Goal: Transaction & Acquisition: Purchase product/service

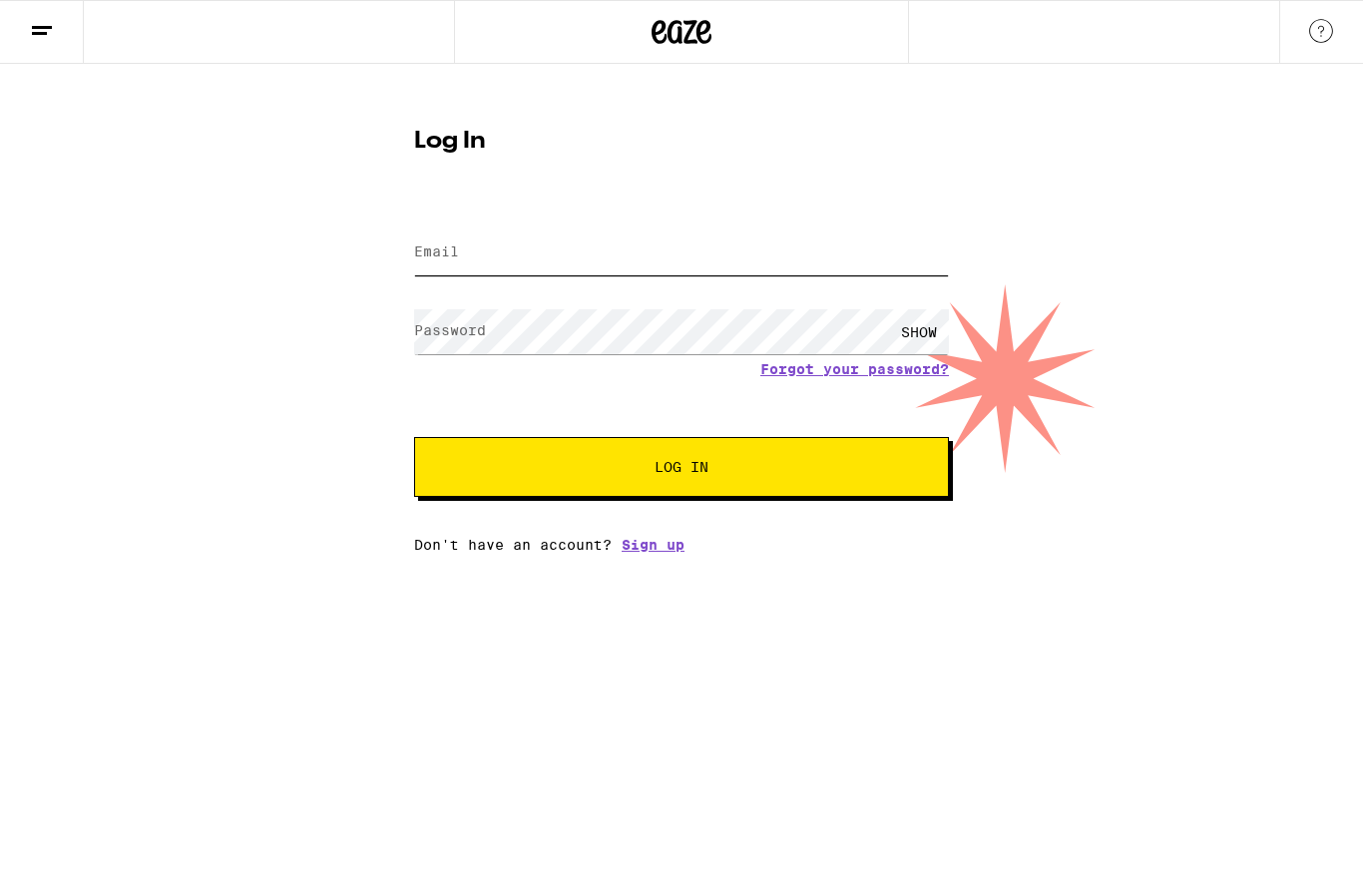
click at [448, 266] on input "Email" at bounding box center [681, 253] width 535 height 45
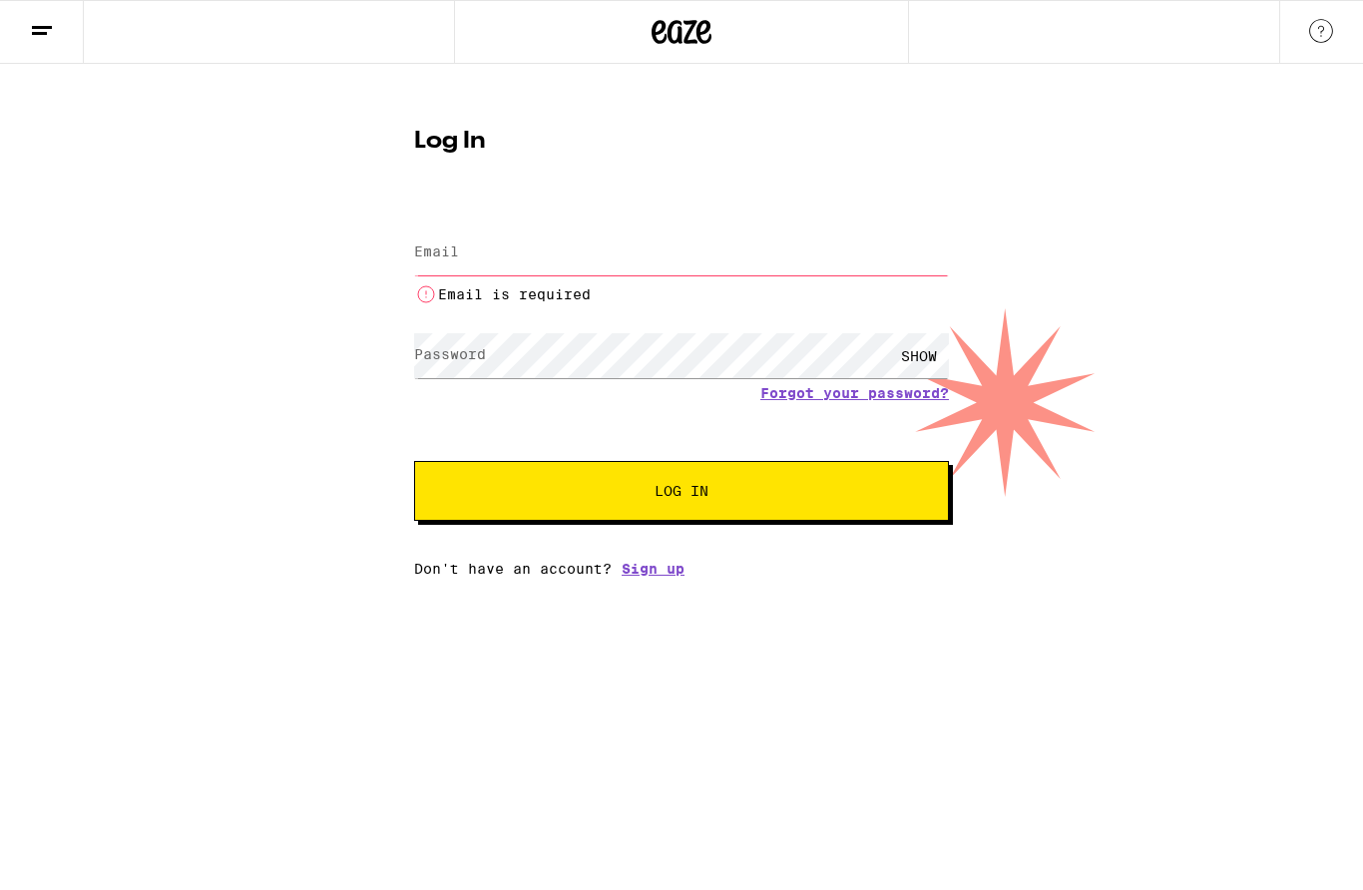
type input "[PERSON_NAME][EMAIL_ADDRESS][DOMAIN_NAME]"
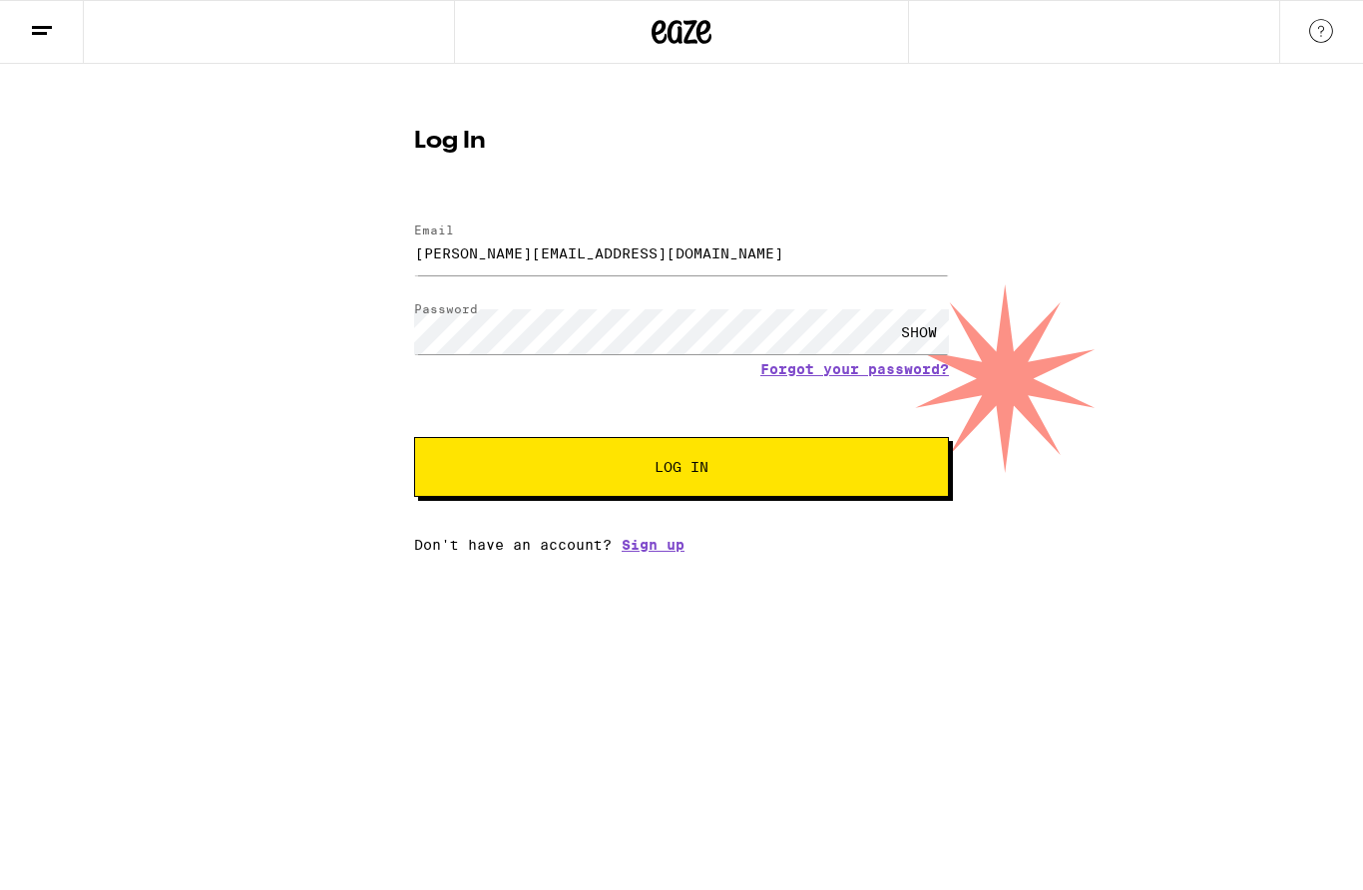
click at [478, 453] on button "Log In" at bounding box center [681, 467] width 535 height 60
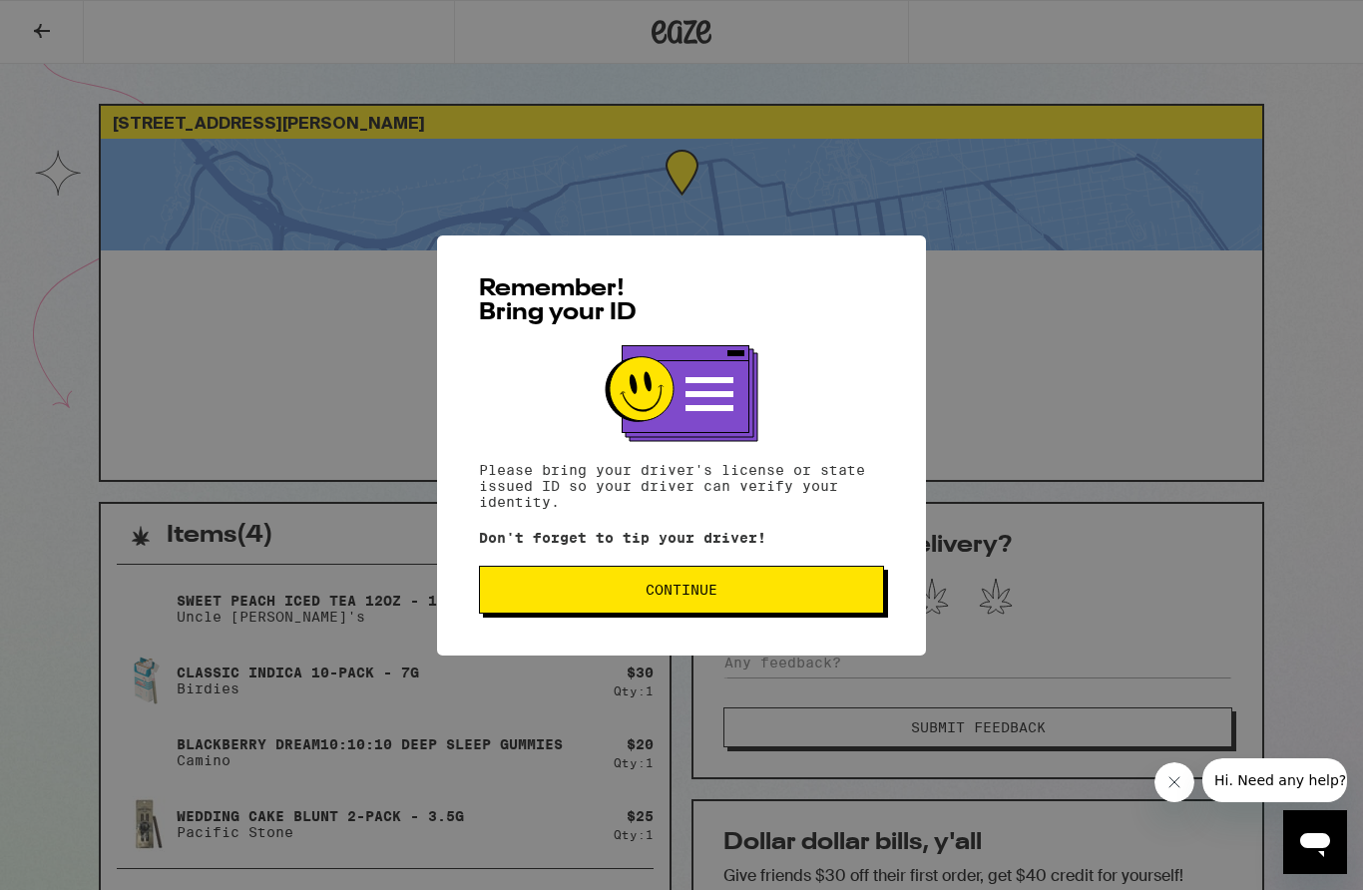
click at [529, 641] on div "Remember! Bring your ID Please bring your driver's license or state issued ID s…" at bounding box center [681, 446] width 489 height 420
click at [546, 614] on button "Continue" at bounding box center [681, 590] width 405 height 48
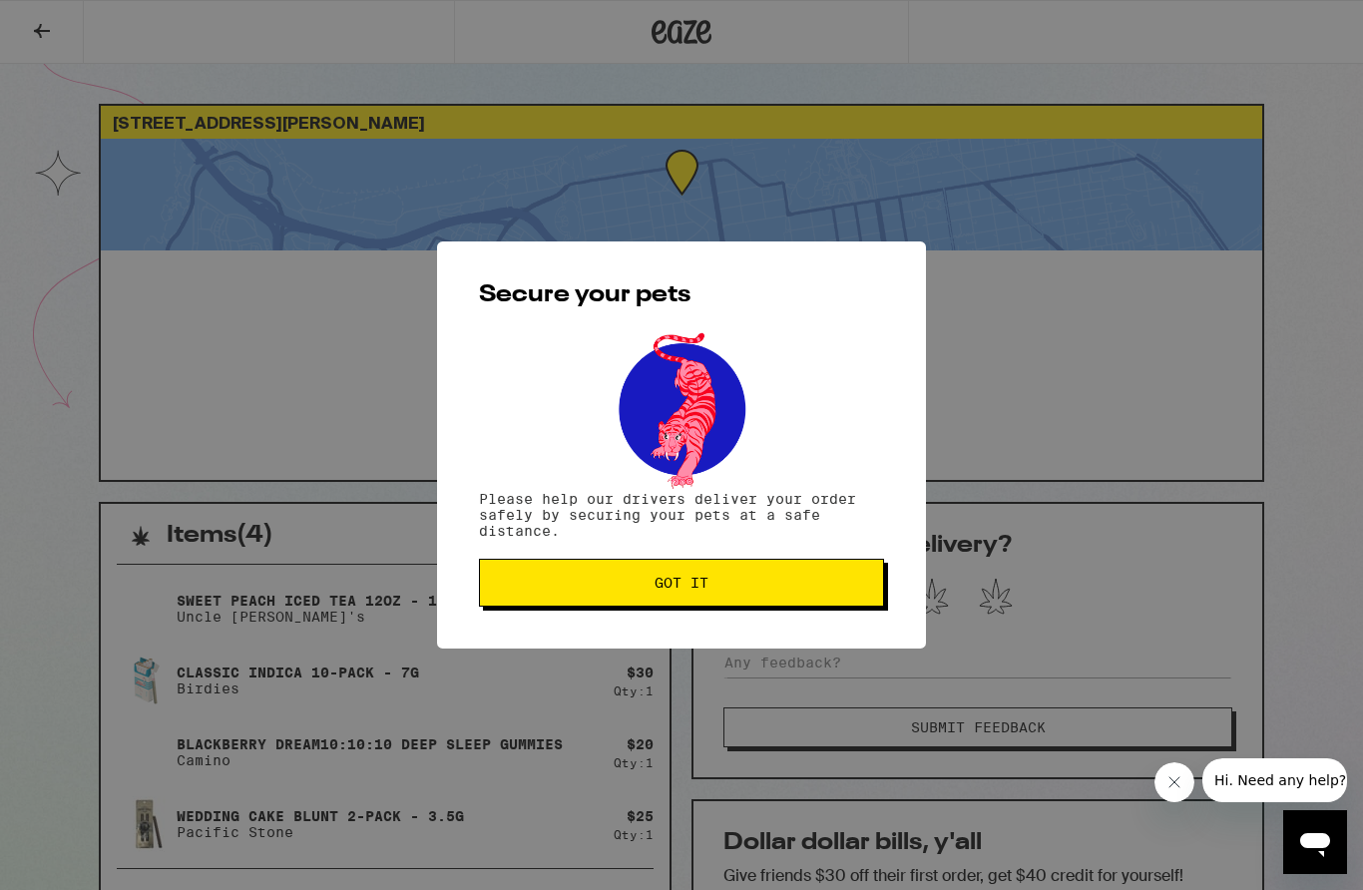
click at [523, 607] on button "Got it" at bounding box center [681, 583] width 405 height 48
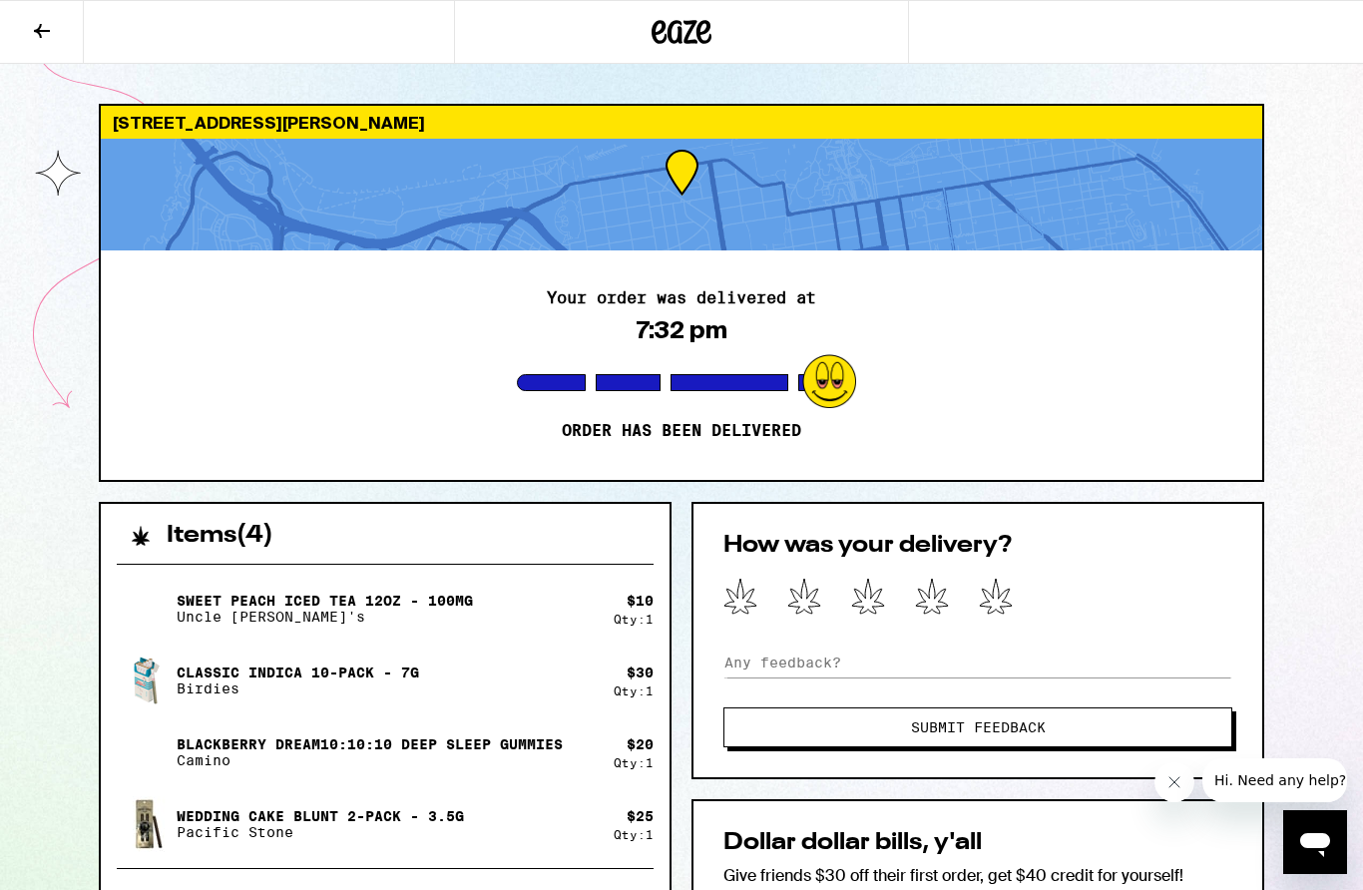
click at [656, 30] on icon at bounding box center [659, 32] width 15 height 24
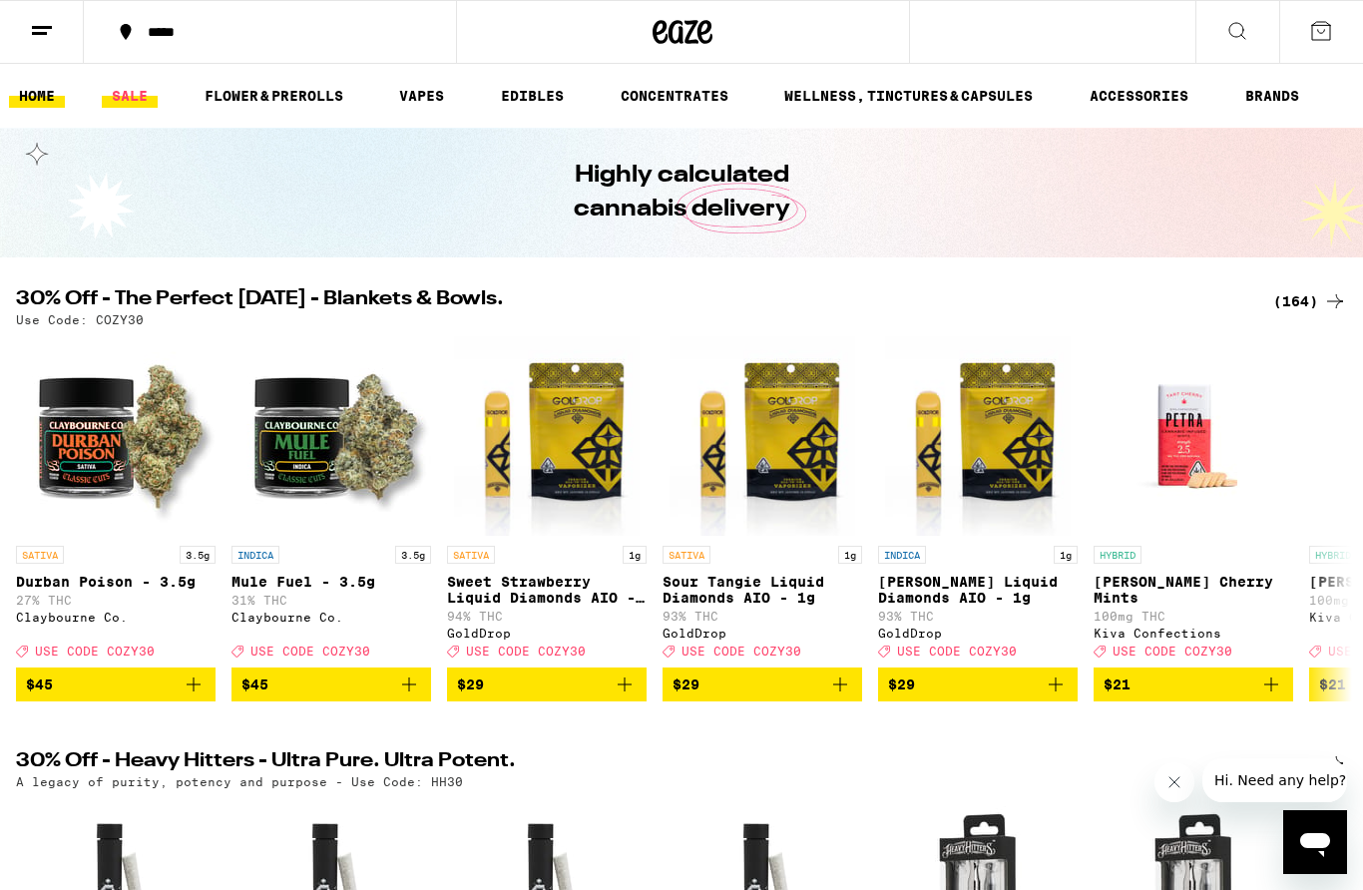
click at [116, 99] on link "SALE" at bounding box center [130, 96] width 56 height 24
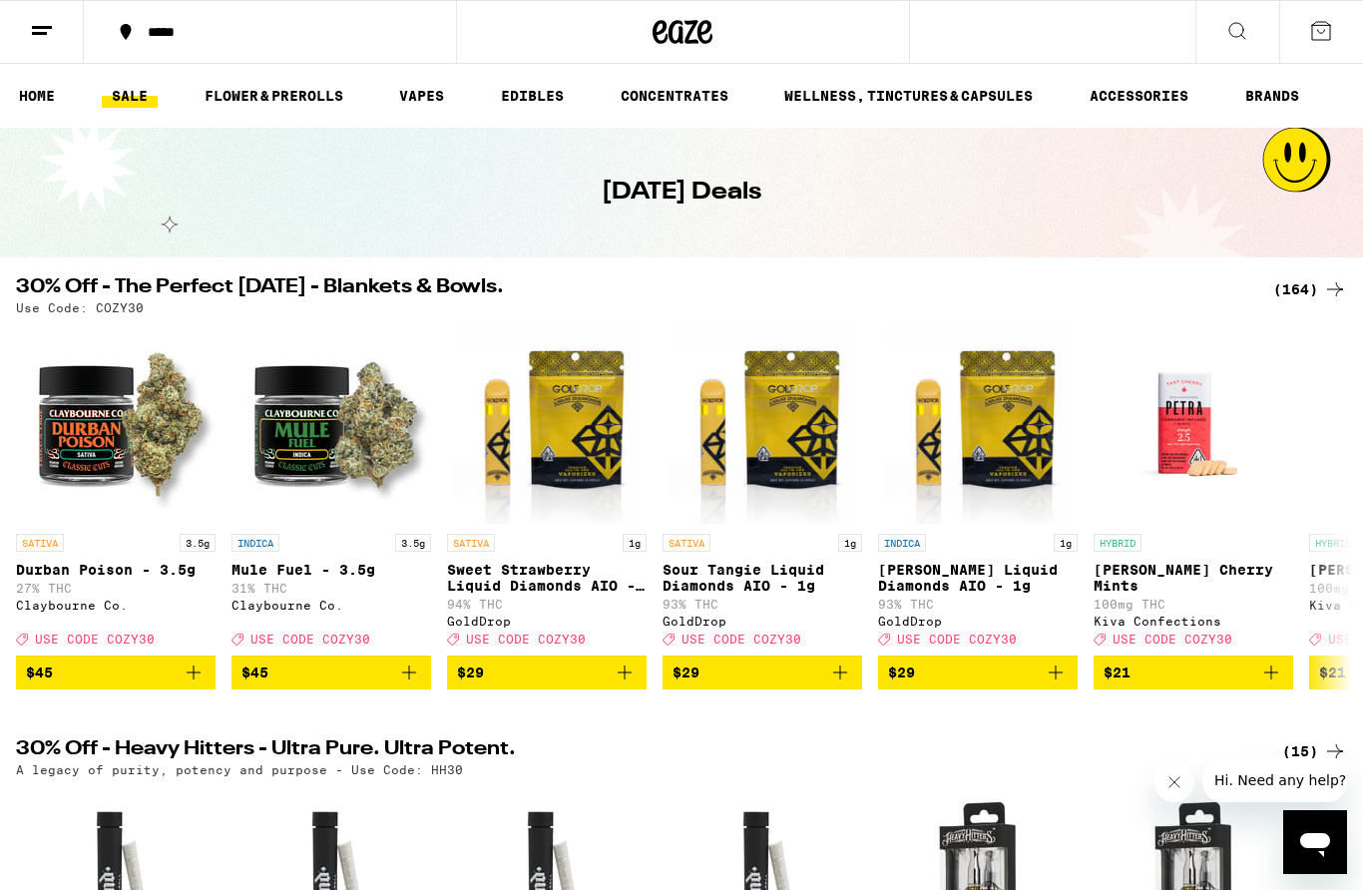
click at [1313, 282] on div "(164)" at bounding box center [1311, 289] width 74 height 24
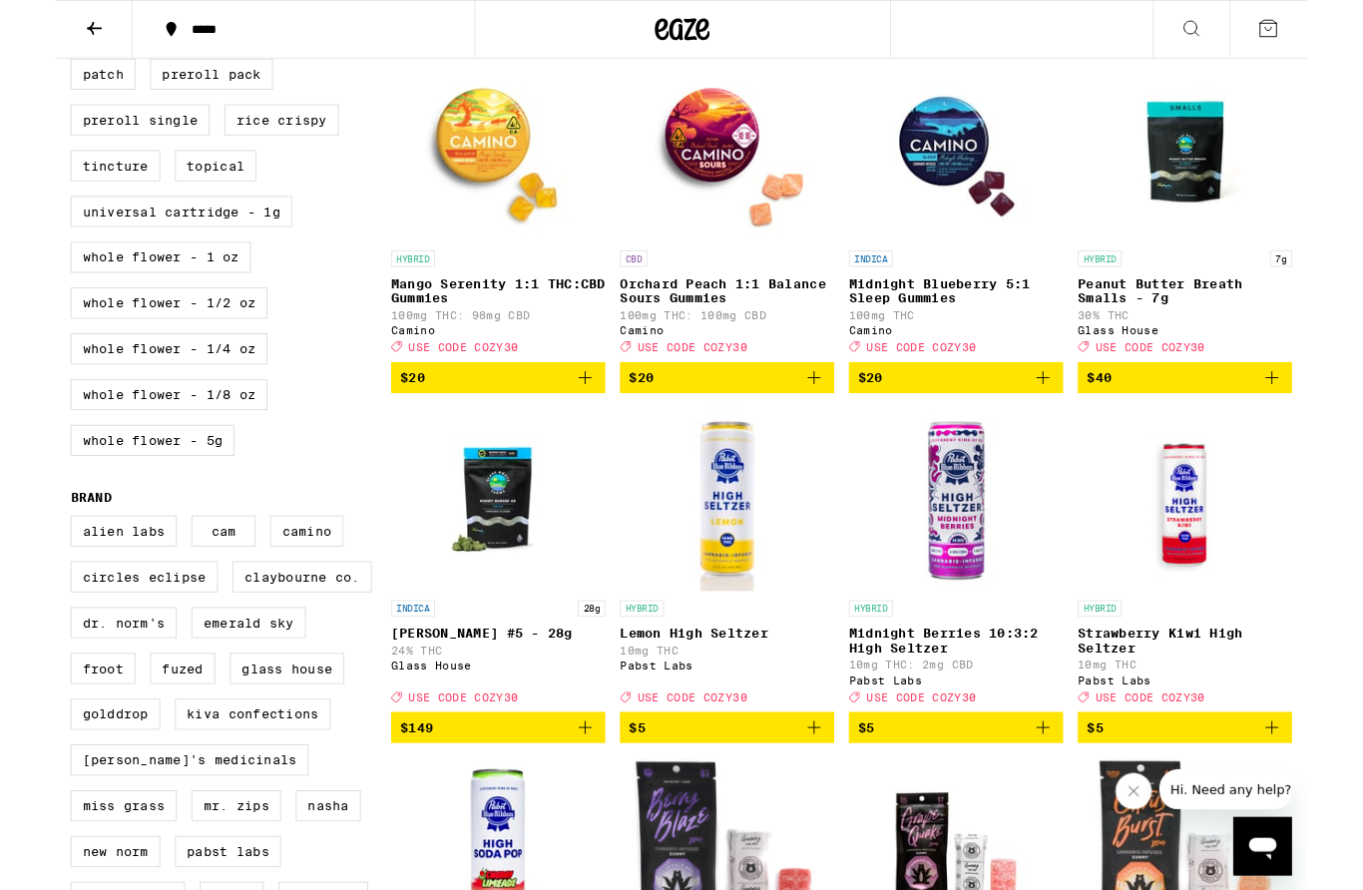
scroll to position [1010, 0]
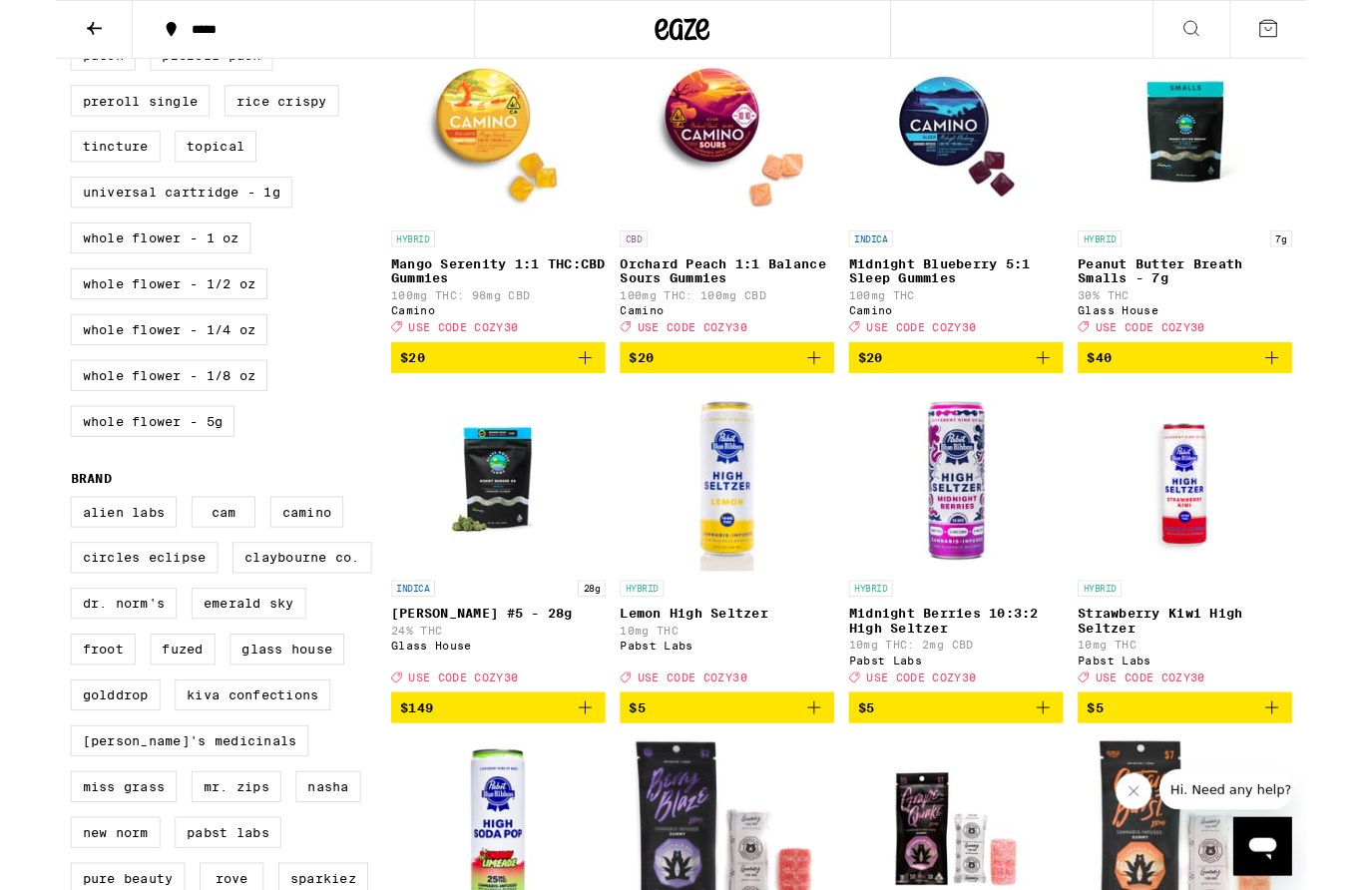
click at [671, 783] on span "$5" at bounding box center [732, 772] width 214 height 24
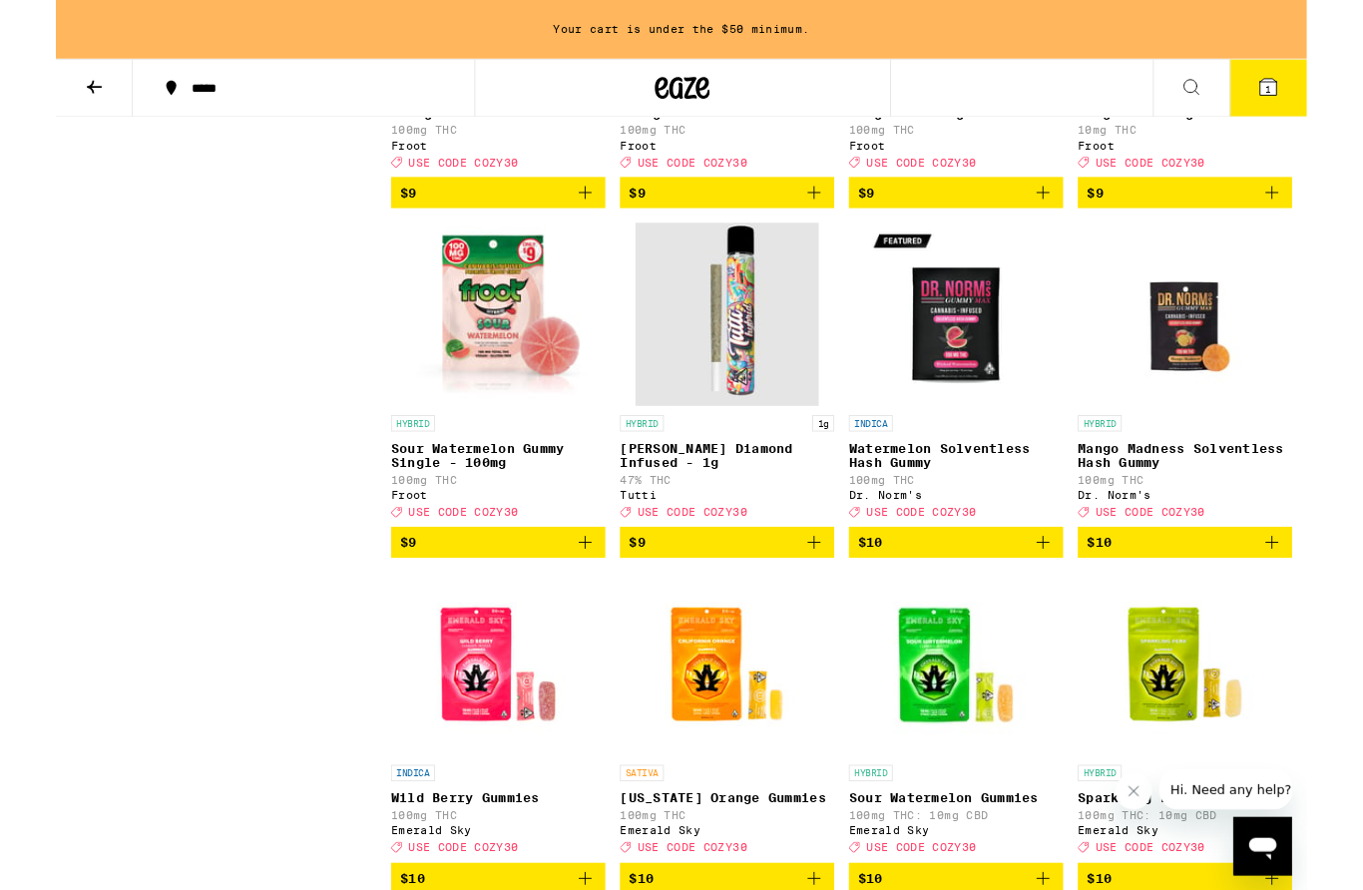
scroll to position [3164, 0]
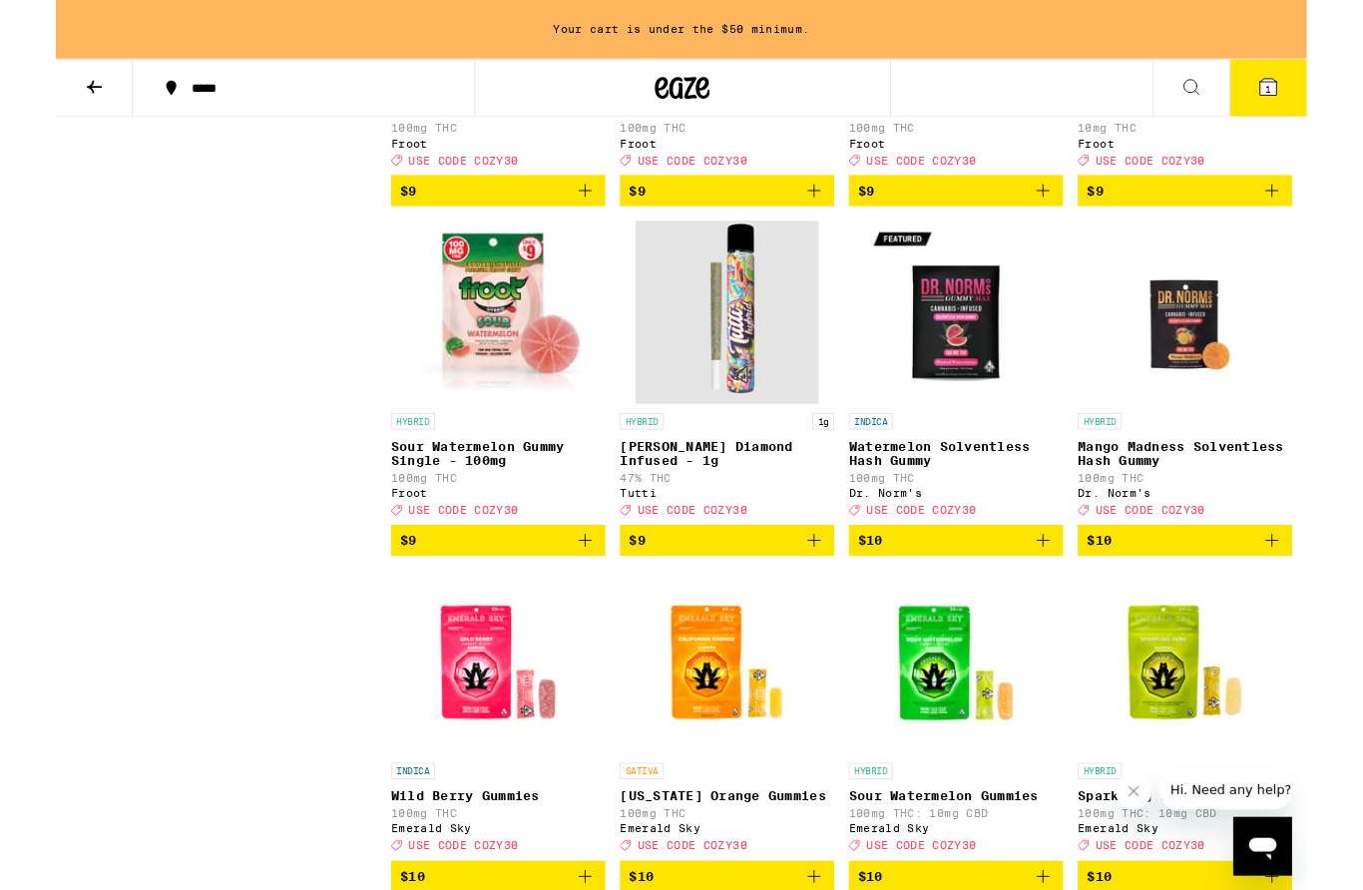
click at [842, 606] on button "$9" at bounding box center [732, 589] width 234 height 34
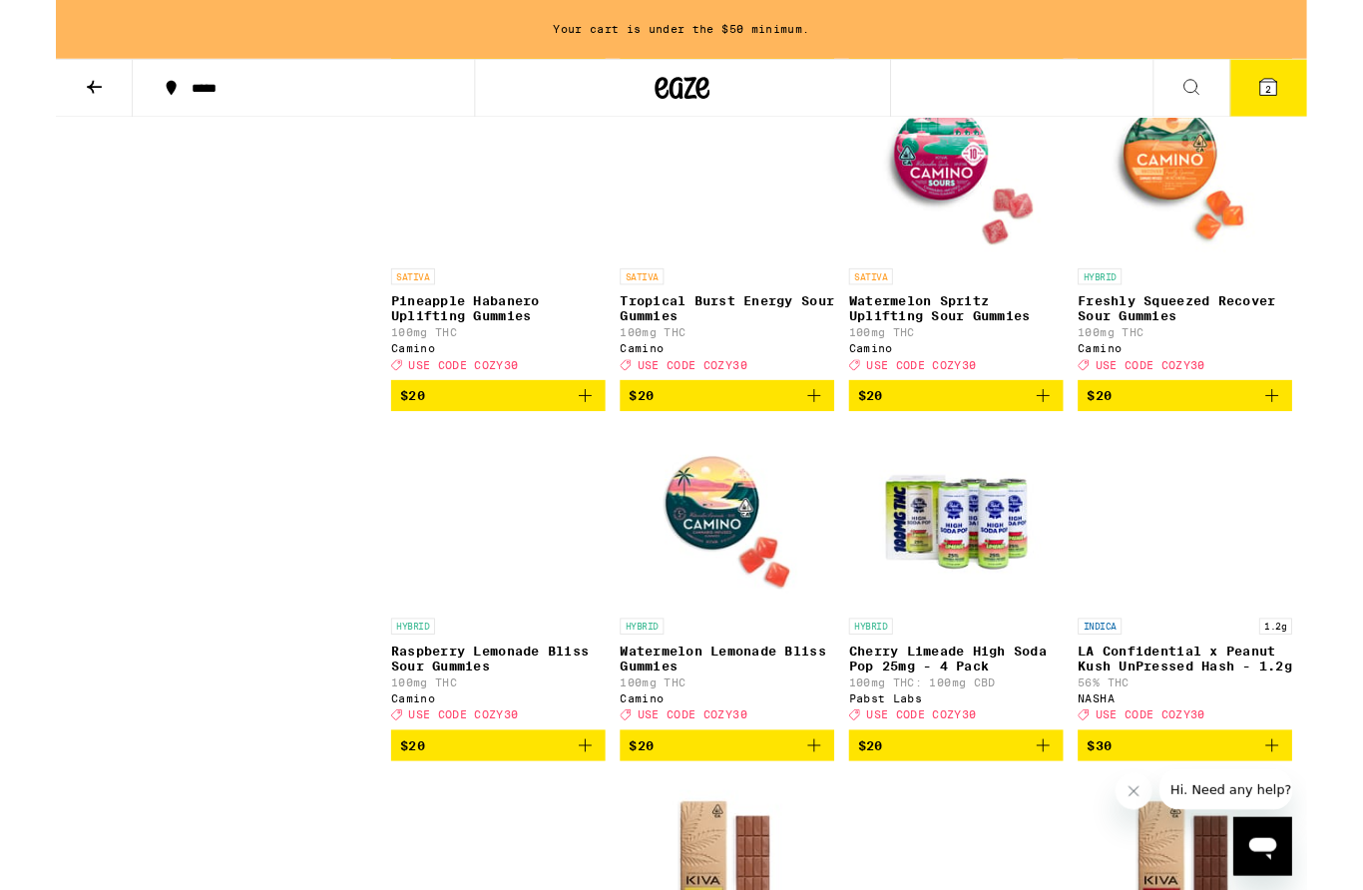
scroll to position [7324, 0]
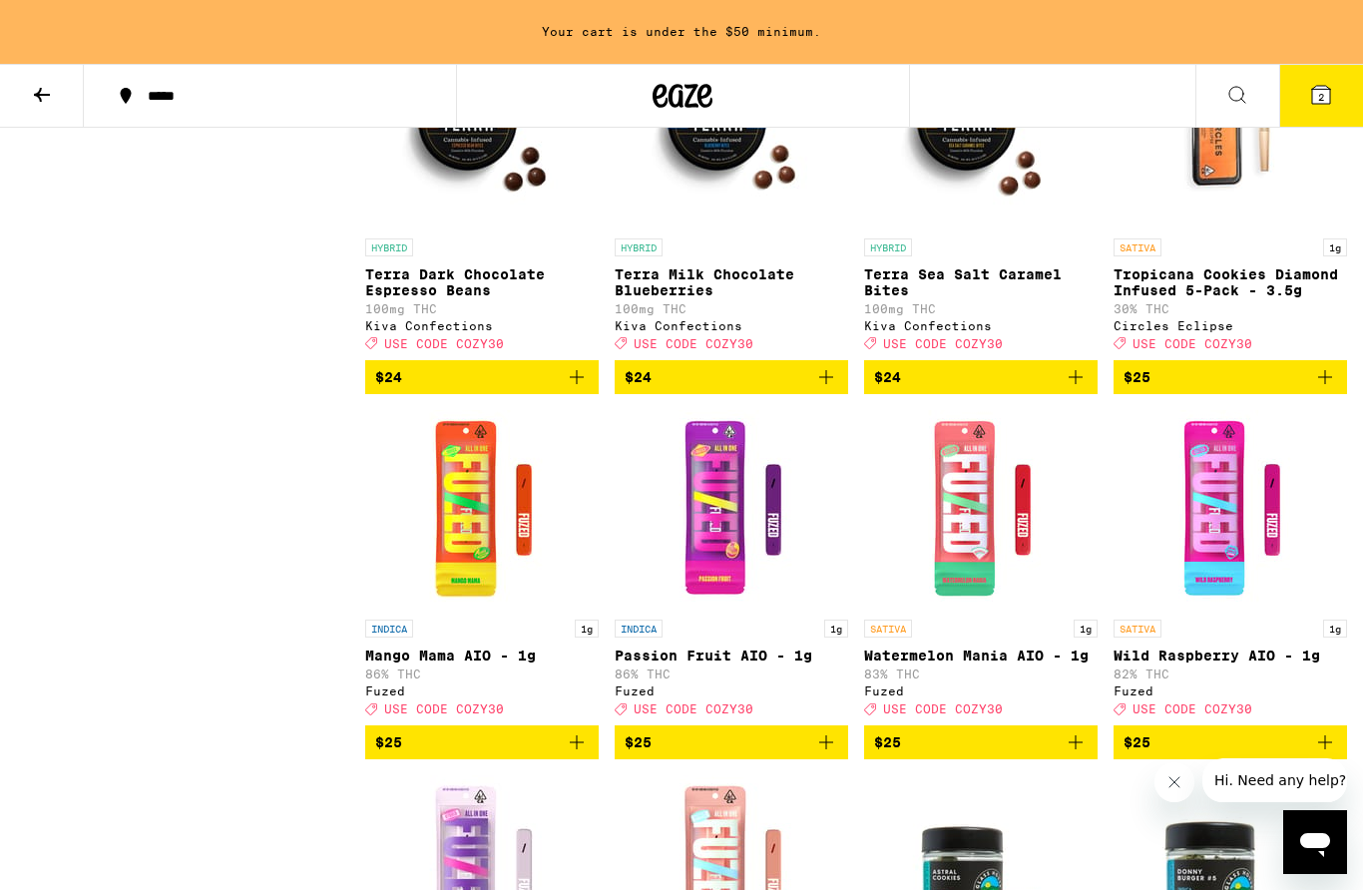
drag, startPoint x: 855, startPoint y: 625, endPoint x: 855, endPoint y: 508, distance: 116.8
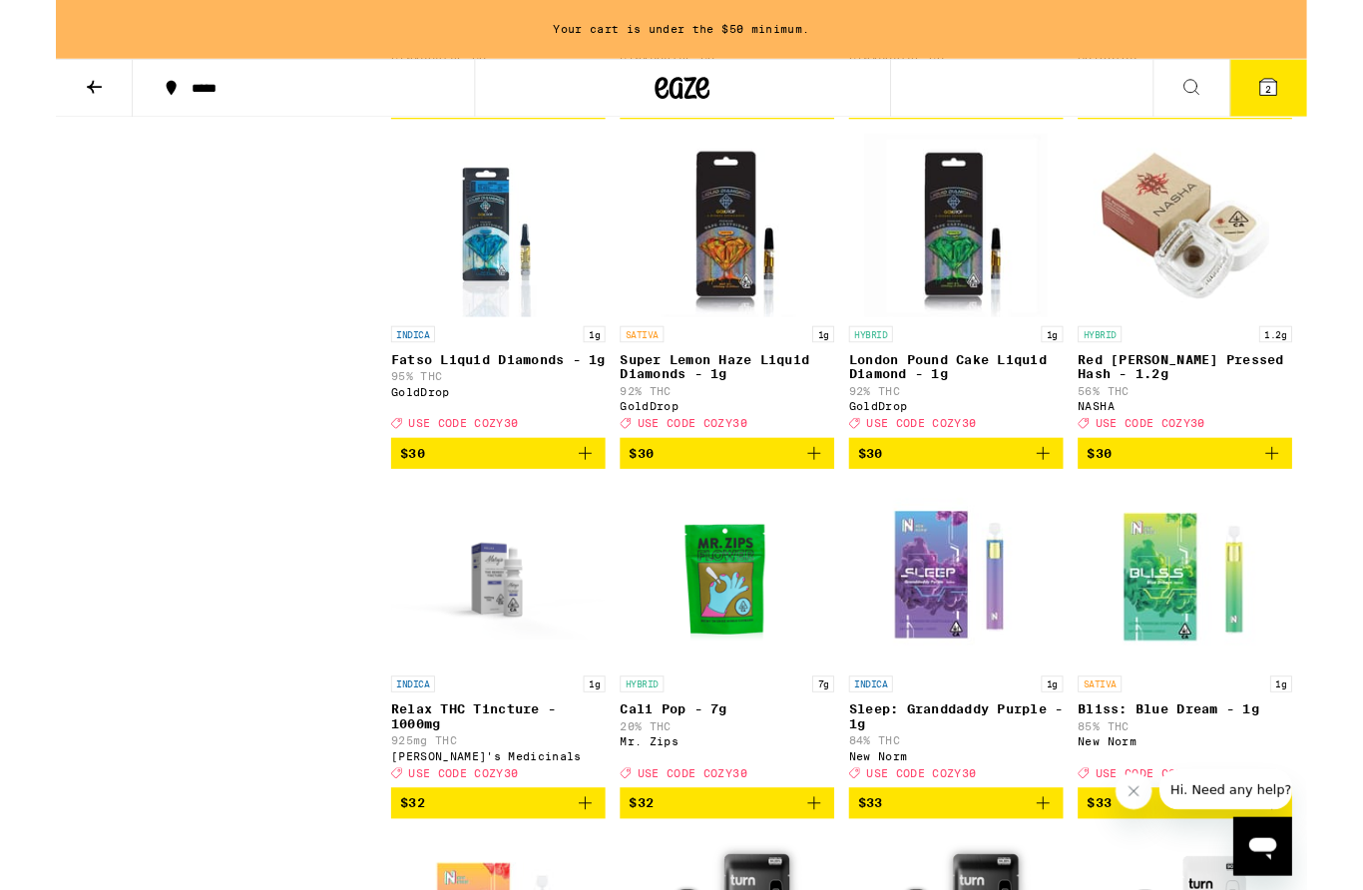
scroll to position [10100, 0]
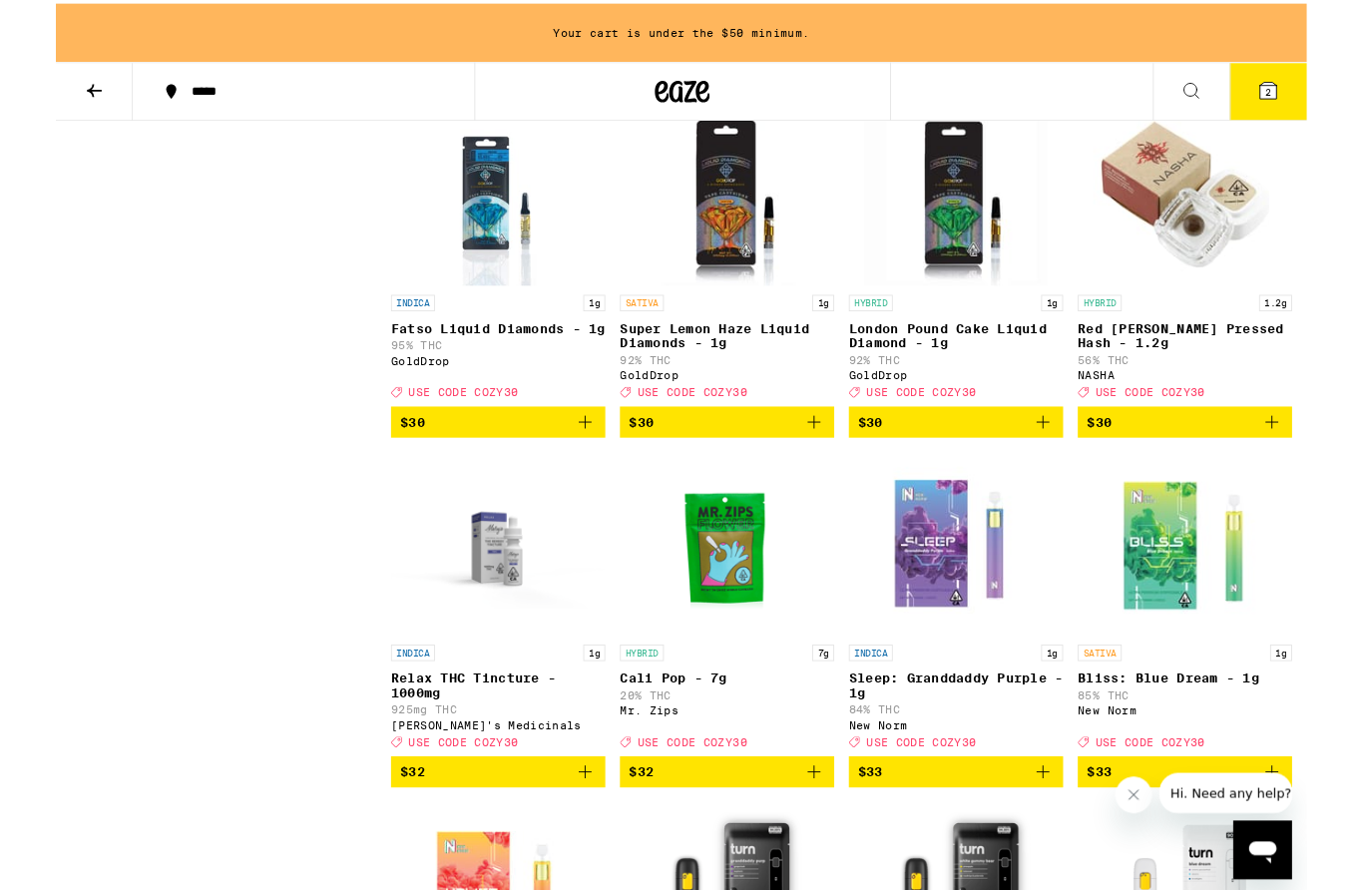
click at [387, 83] on span "$30" at bounding box center [388, 75] width 27 height 16
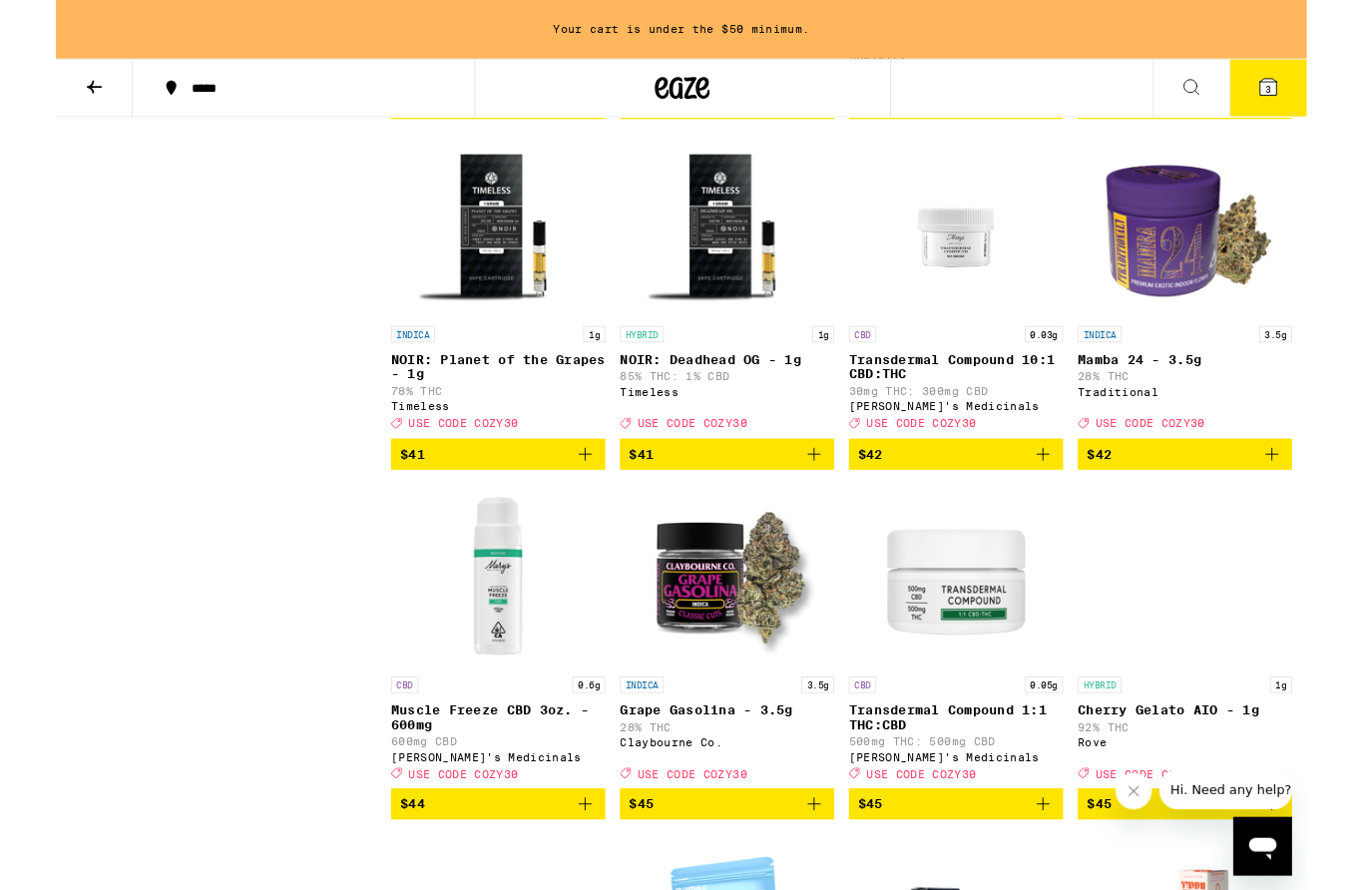
scroll to position [12029, 0]
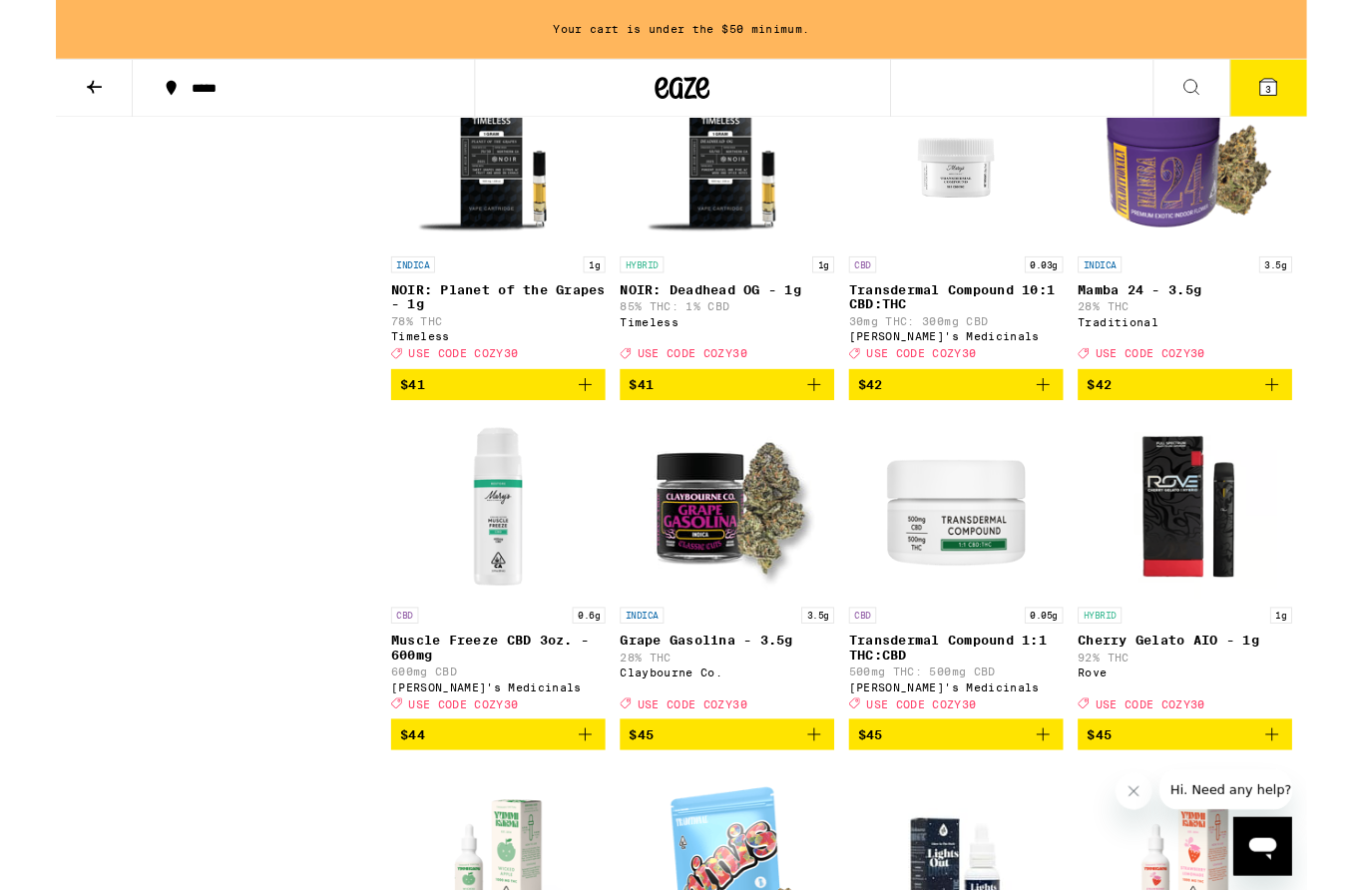
click at [1205, 54] on button "$40" at bounding box center [1231, 37] width 234 height 34
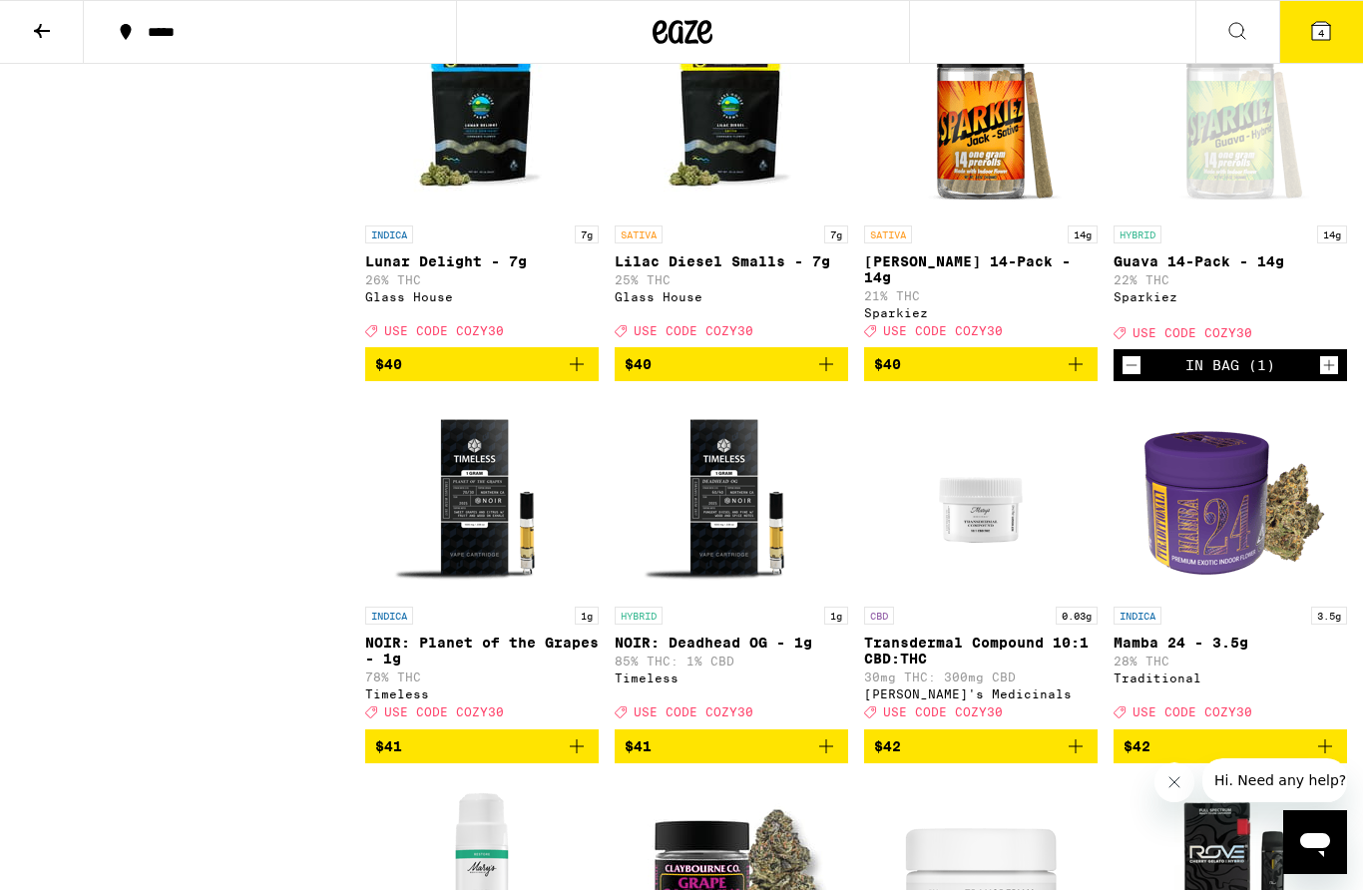
scroll to position [11559, 0]
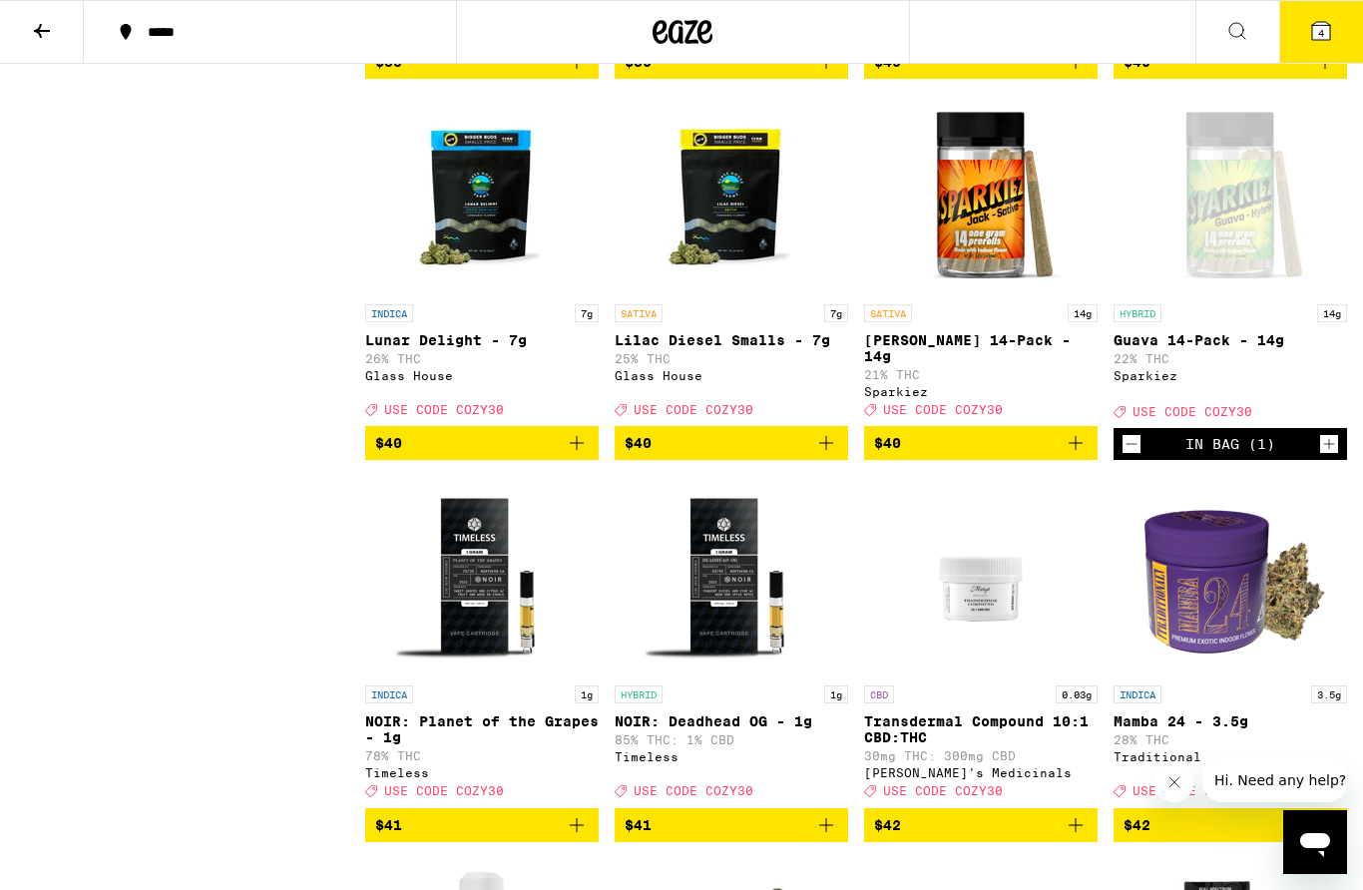
click at [158, 30] on div "*****" at bounding box center [282, 32] width 288 height 14
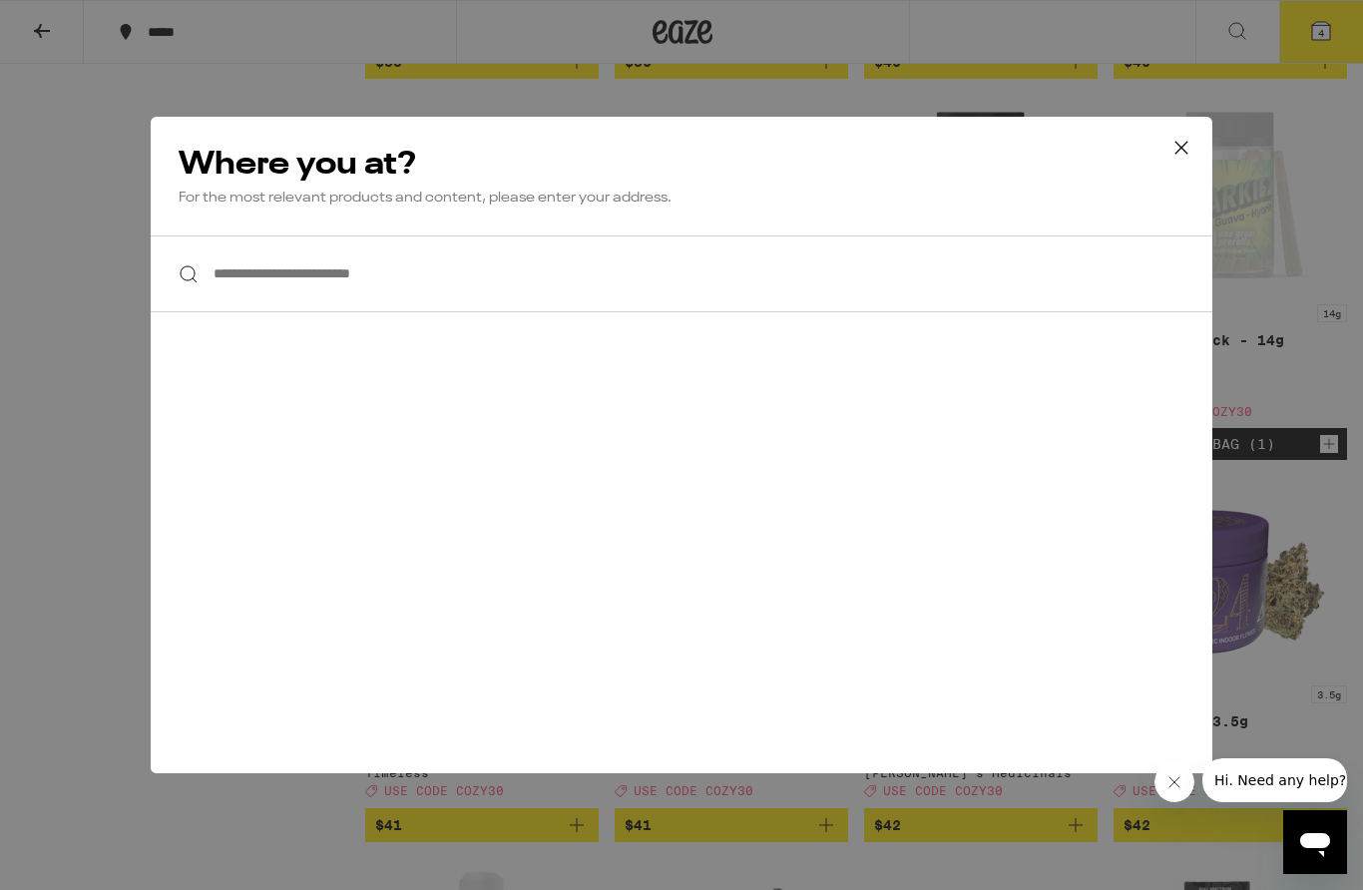
click at [241, 285] on input "**********" at bounding box center [682, 274] width 1062 height 77
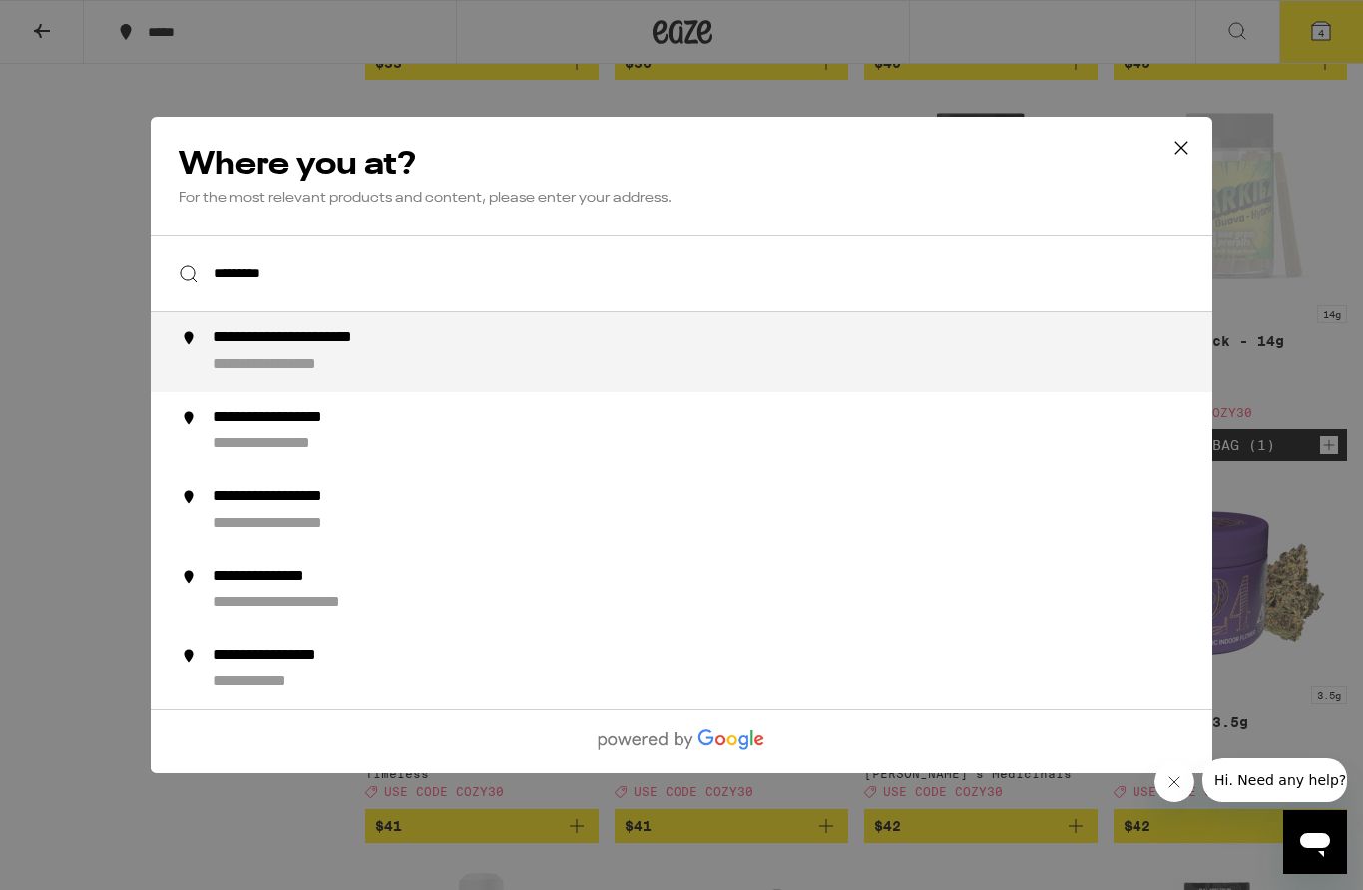
click at [912, 350] on div "**********" at bounding box center [722, 352] width 1018 height 48
type input "**********"
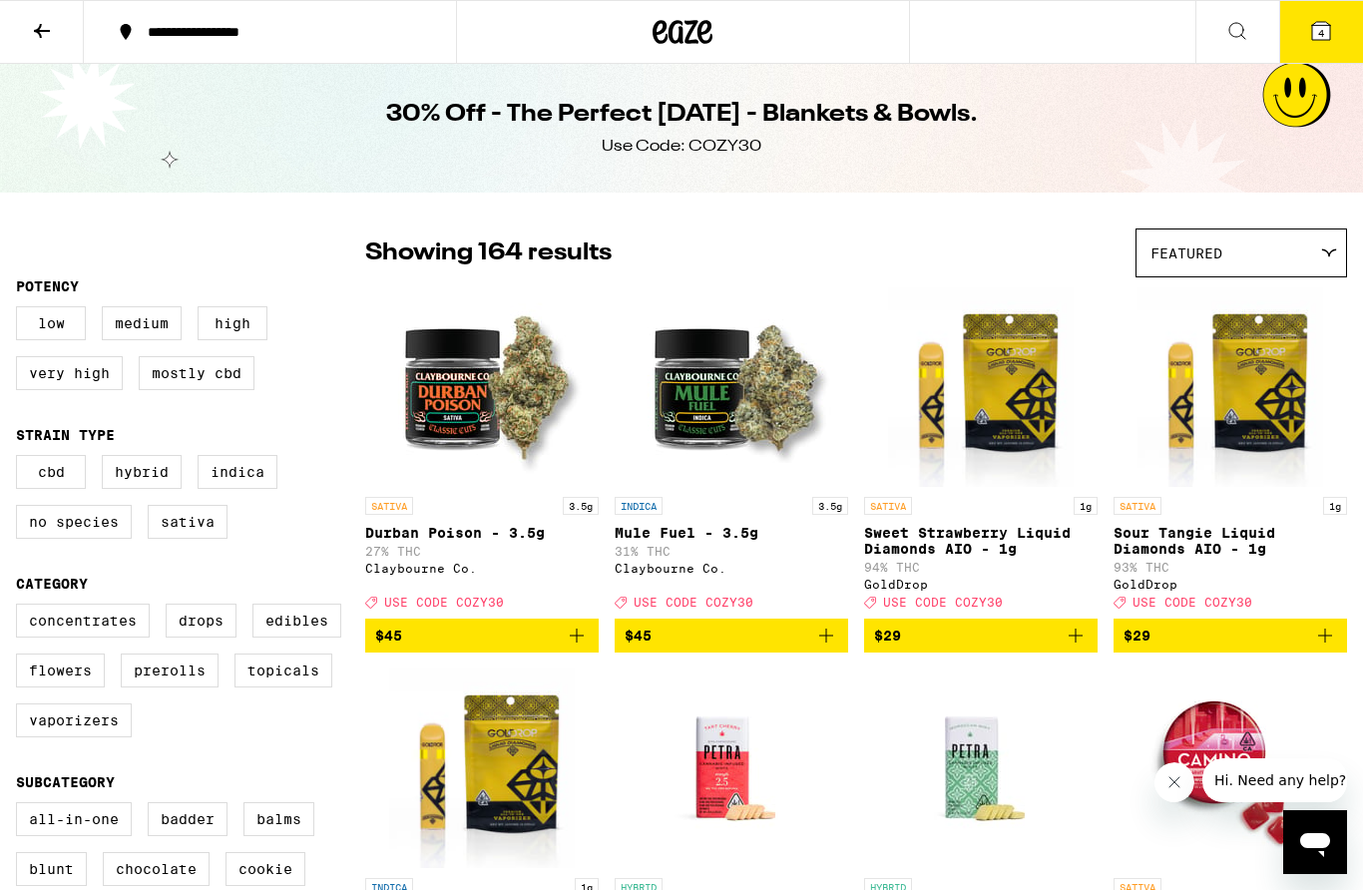
scroll to position [0, 0]
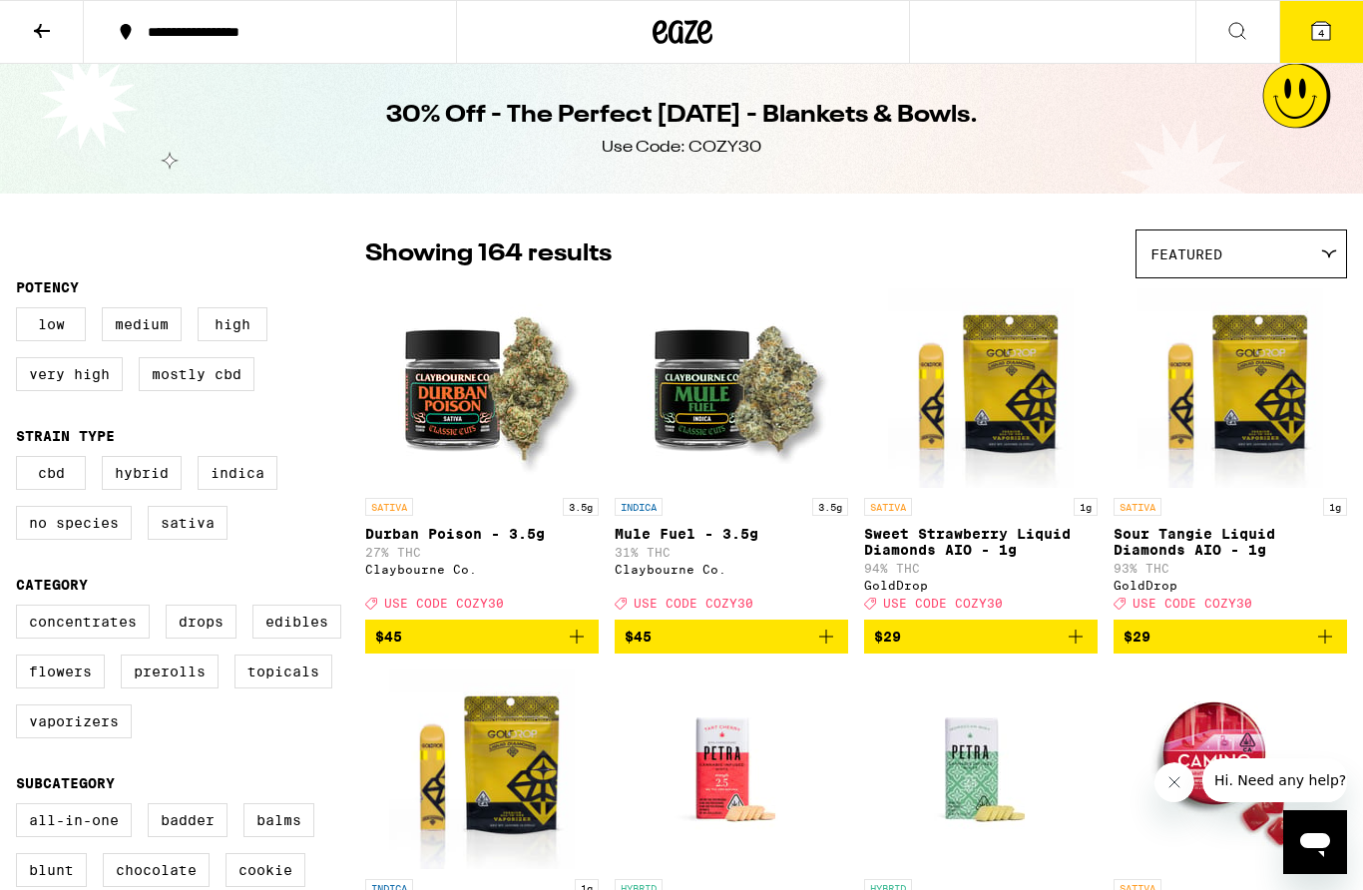
click at [1233, 26] on icon at bounding box center [1238, 31] width 24 height 24
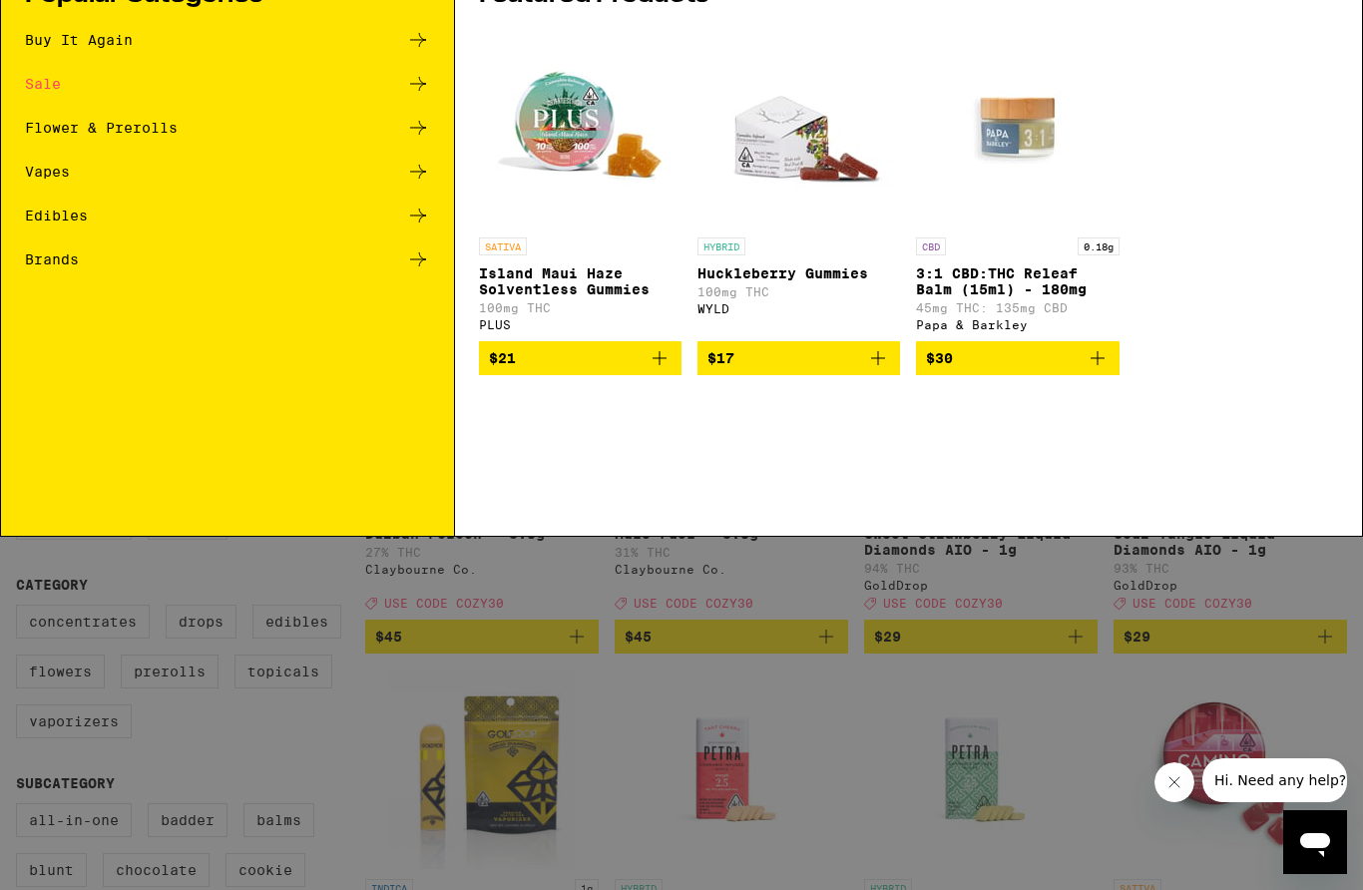
click at [1321, 46] on icon at bounding box center [1331, 32] width 30 height 30
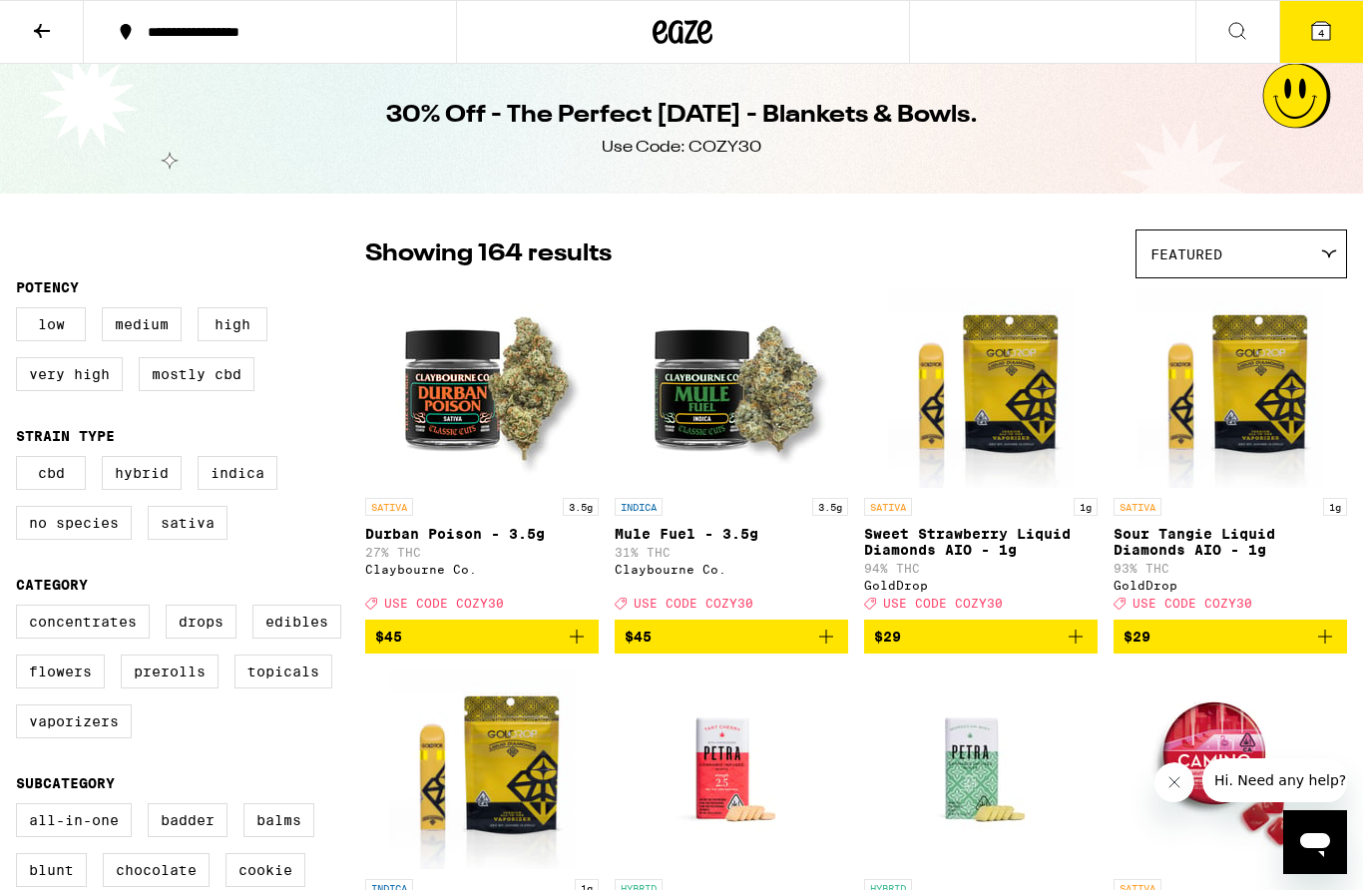
click at [690, 30] on icon at bounding box center [684, 32] width 30 height 24
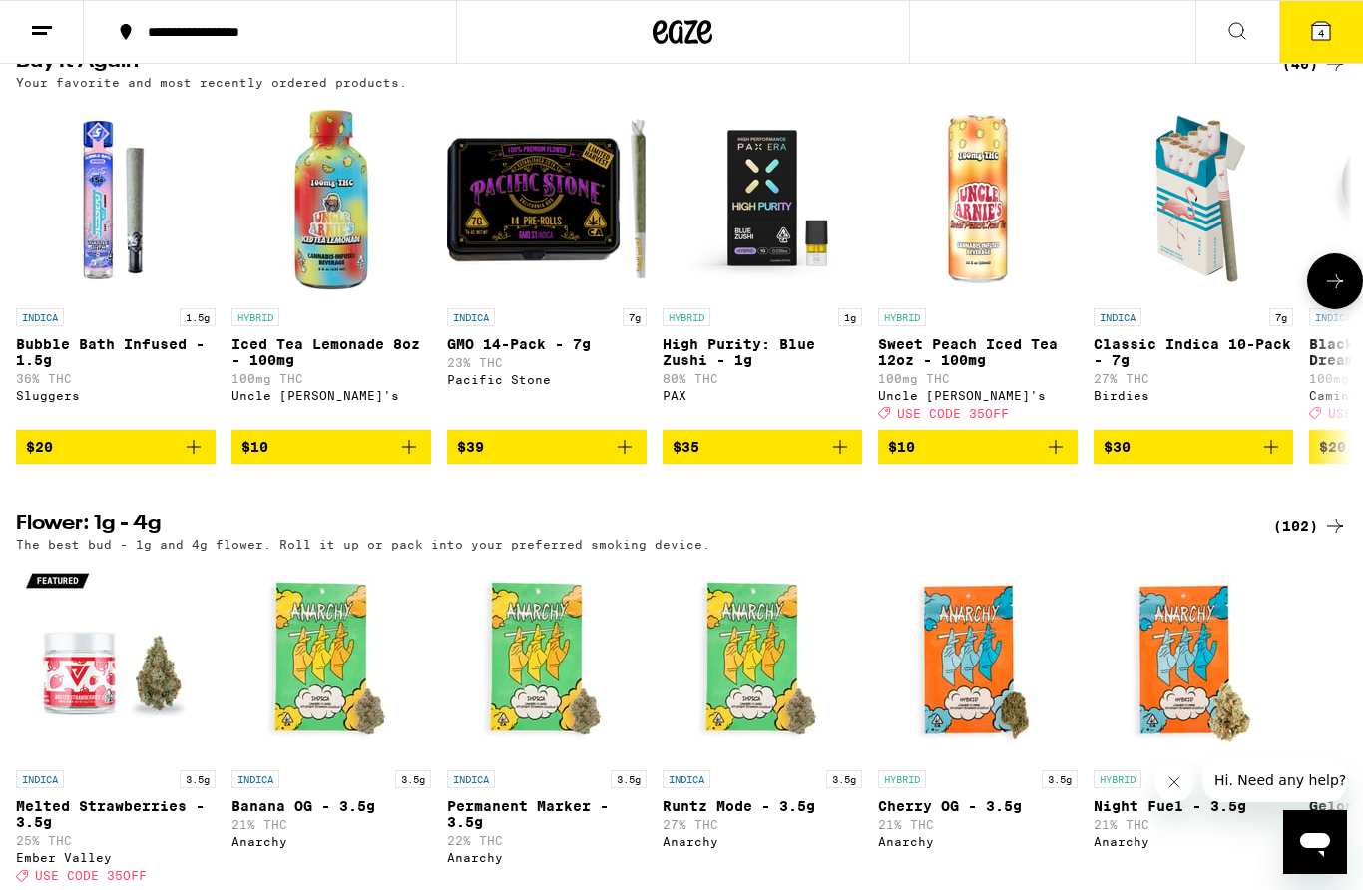
scroll to position [2055, 0]
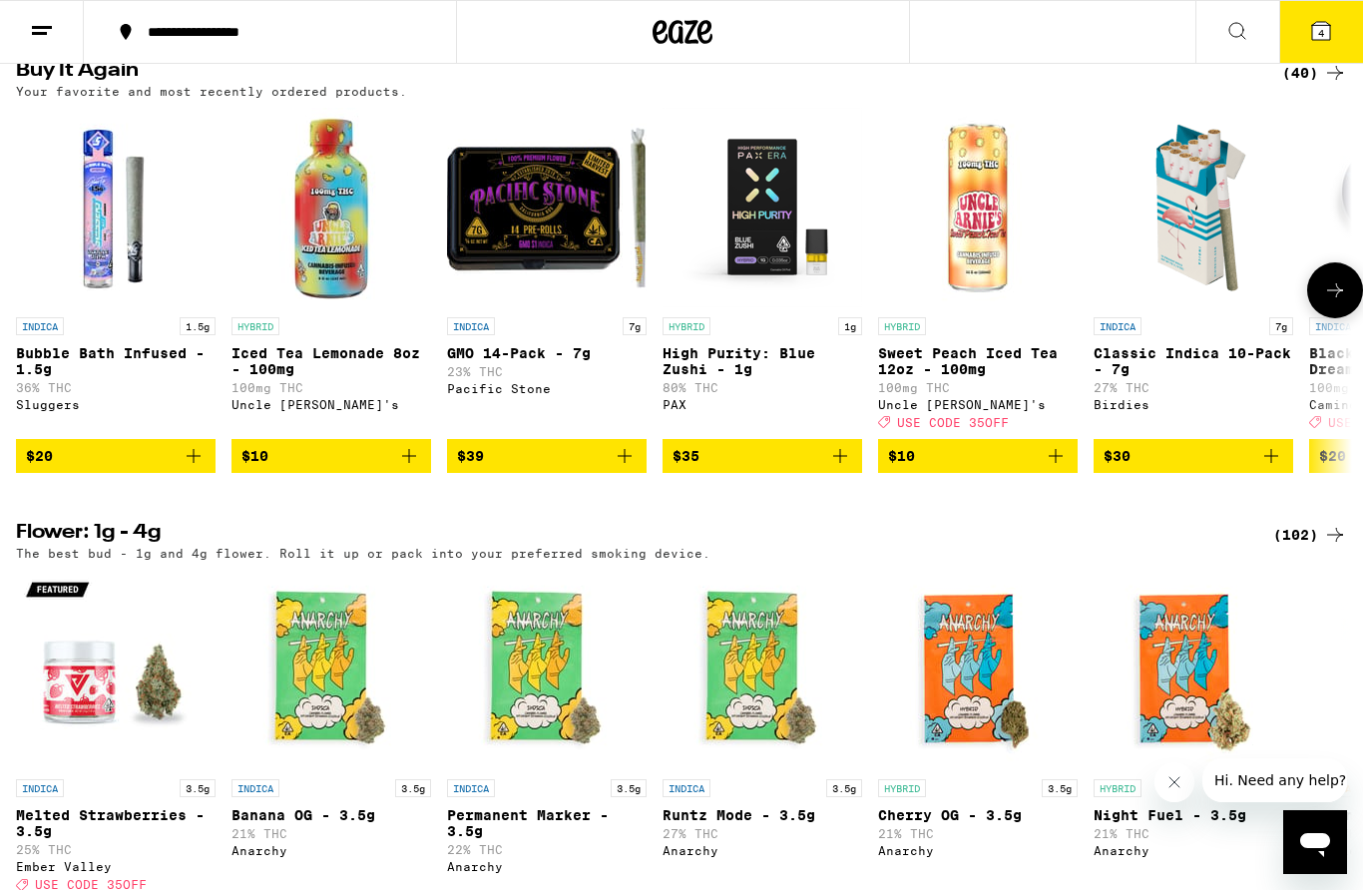
click at [736, 377] on p "High Purity: Blue Zushi - 1g" at bounding box center [763, 361] width 200 height 32
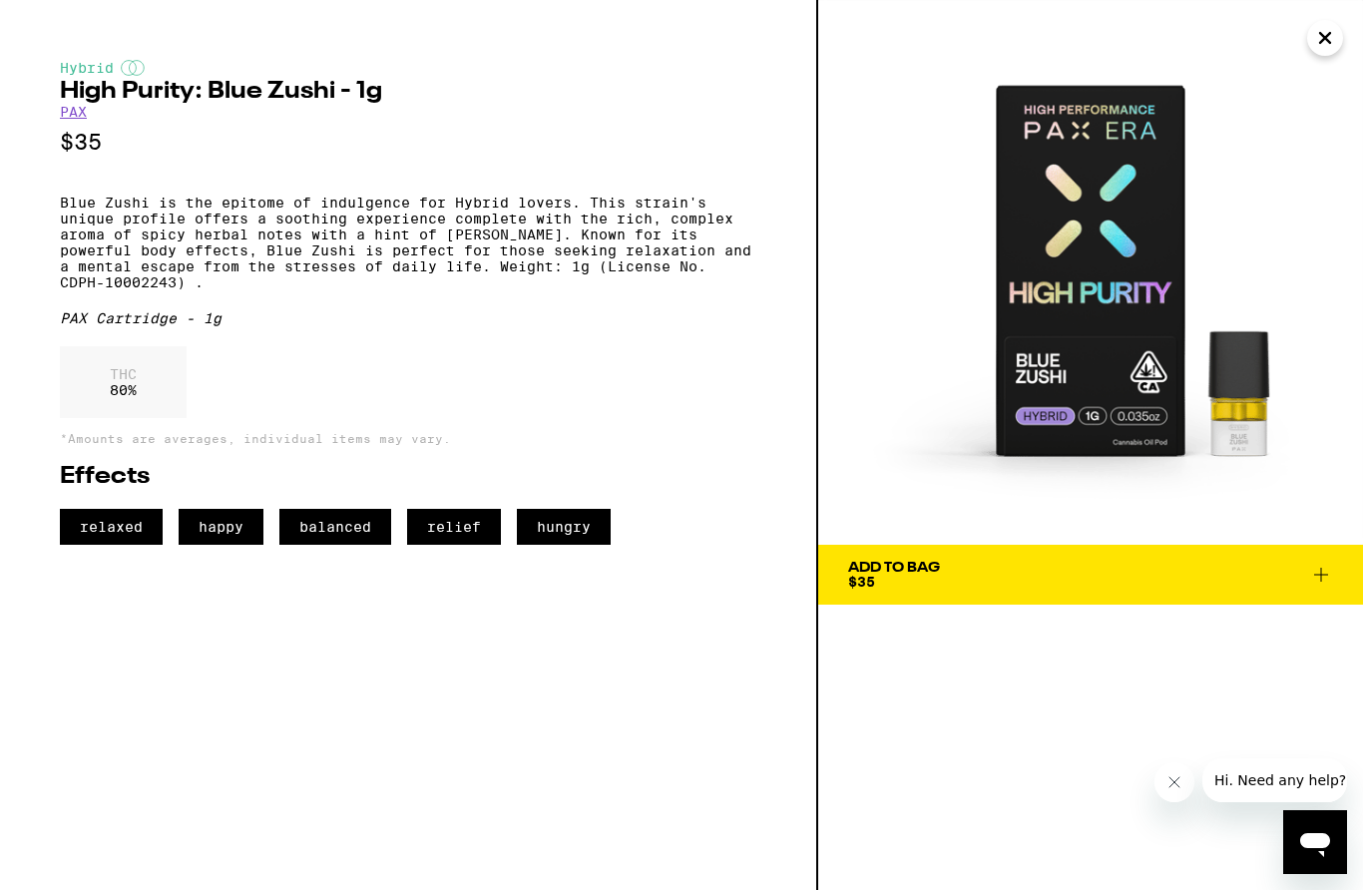
click at [81, 118] on link "PAX" at bounding box center [73, 112] width 27 height 16
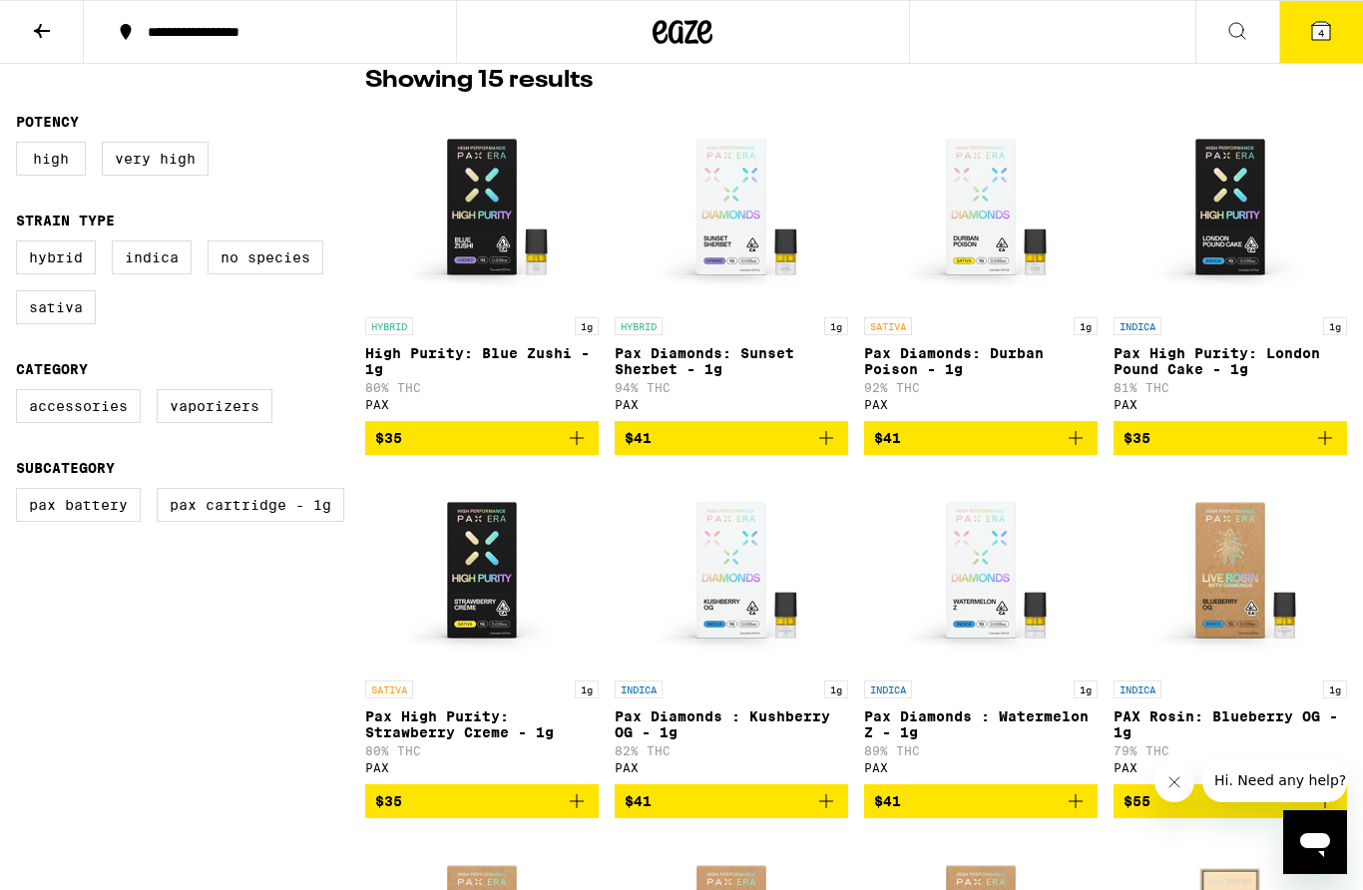
scroll to position [533, 0]
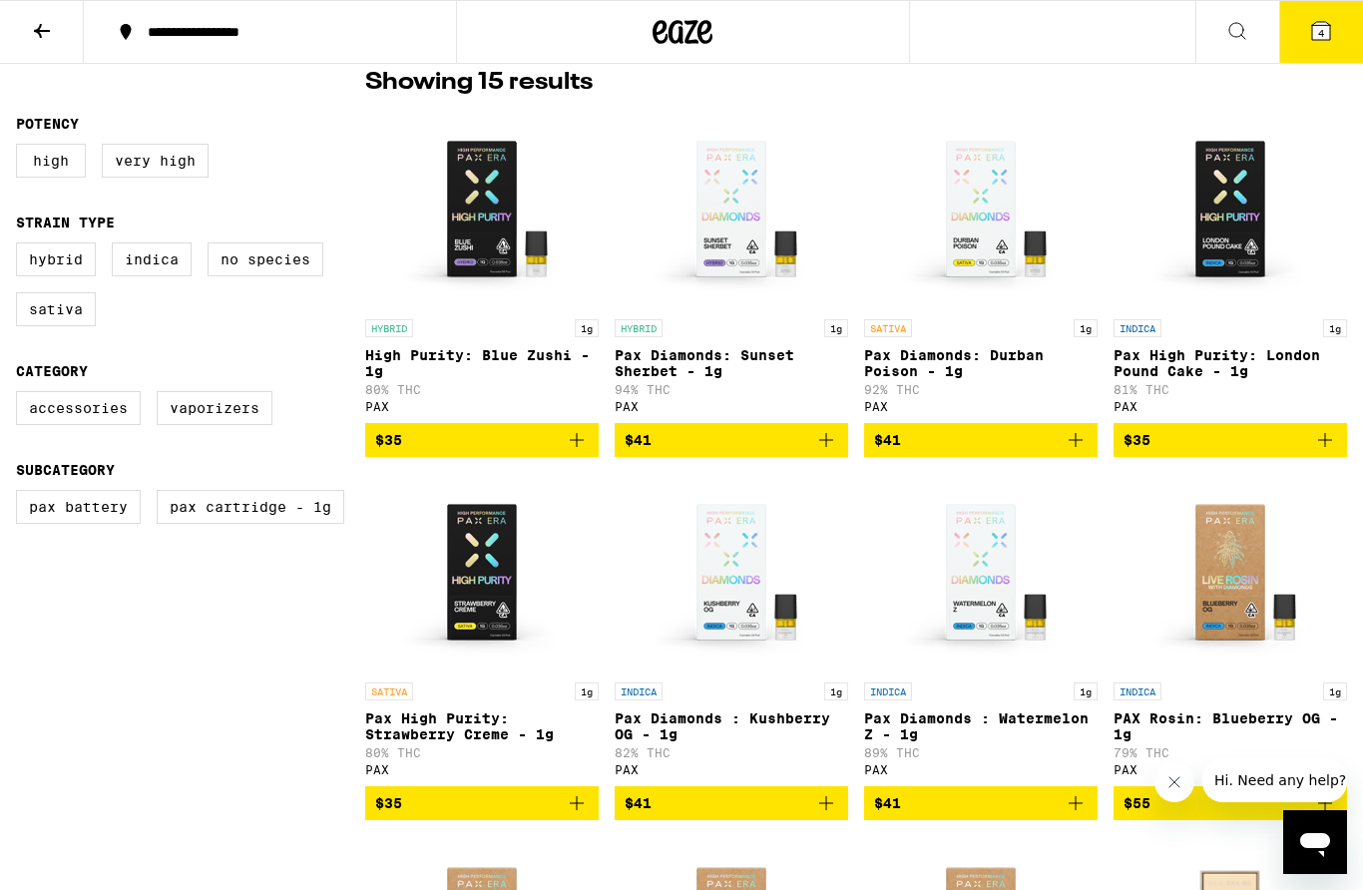
click at [582, 452] on icon "Add to bag" at bounding box center [577, 440] width 24 height 24
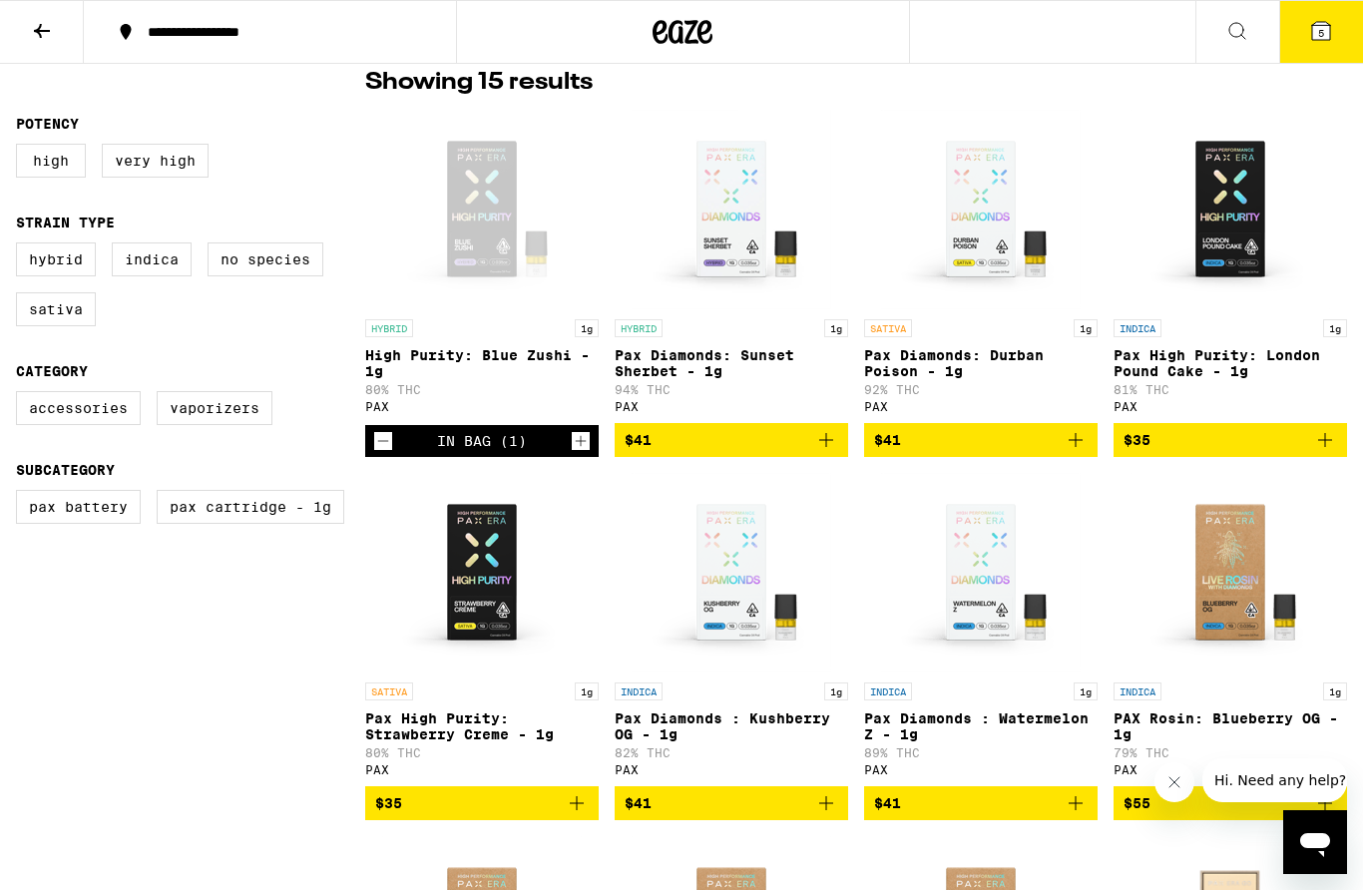
drag, startPoint x: 1322, startPoint y: 27, endPoint x: -1, endPoint y: -534, distance: 1437.4
click at [1323, 51] on button "5" at bounding box center [1321, 32] width 84 height 62
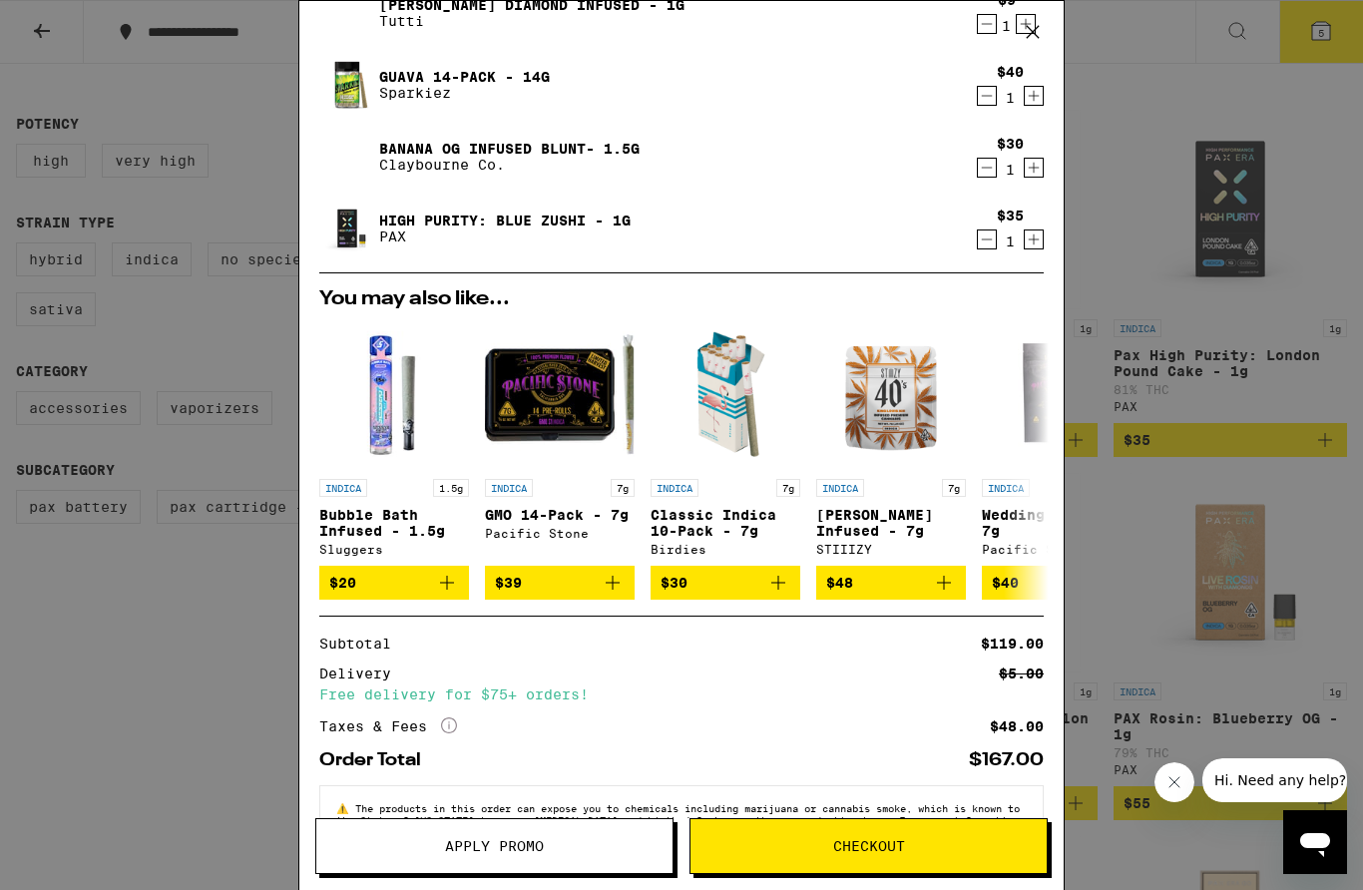
scroll to position [212, 0]
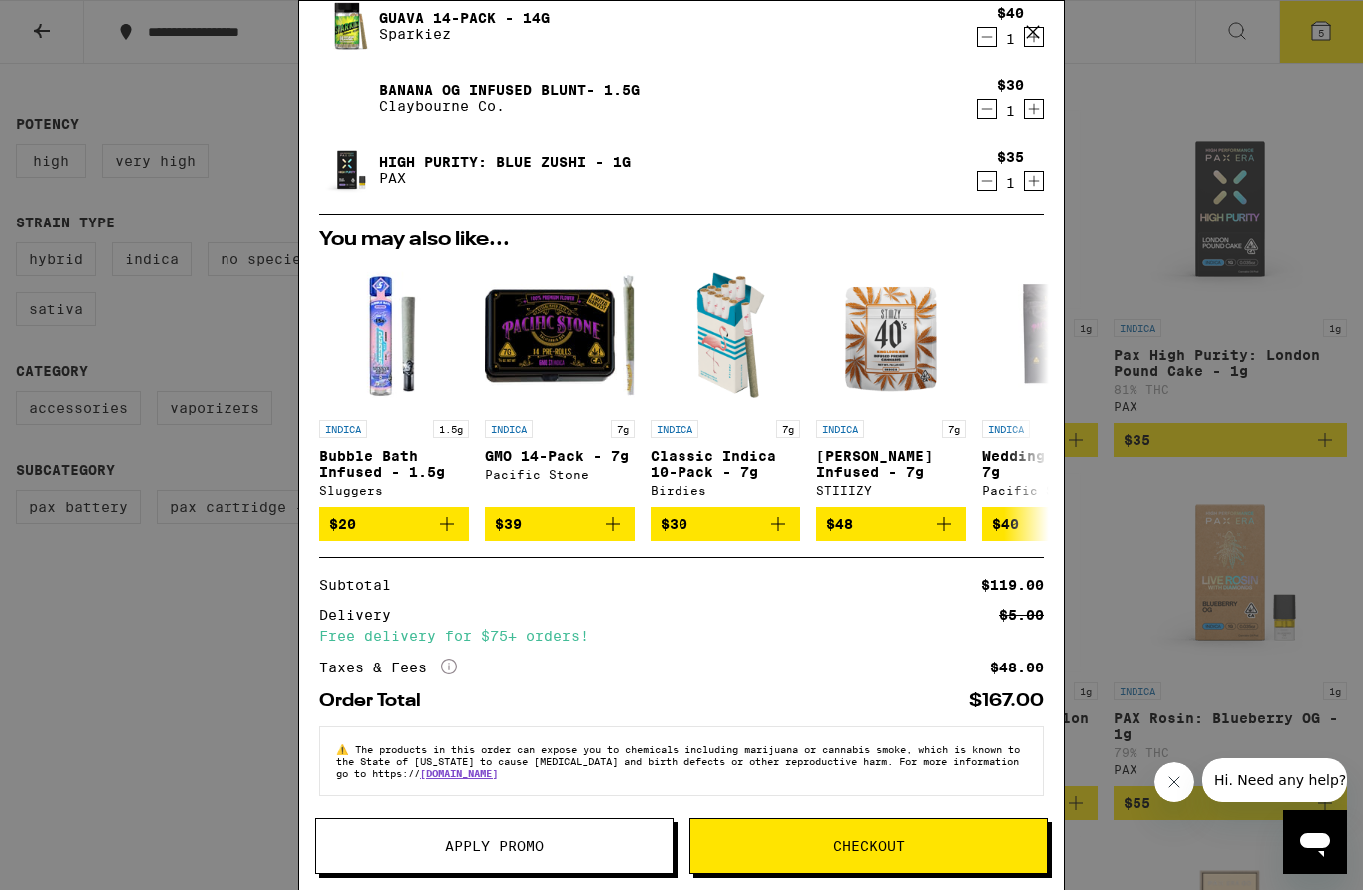
click at [375, 844] on span "Apply Promo" at bounding box center [494, 846] width 356 height 14
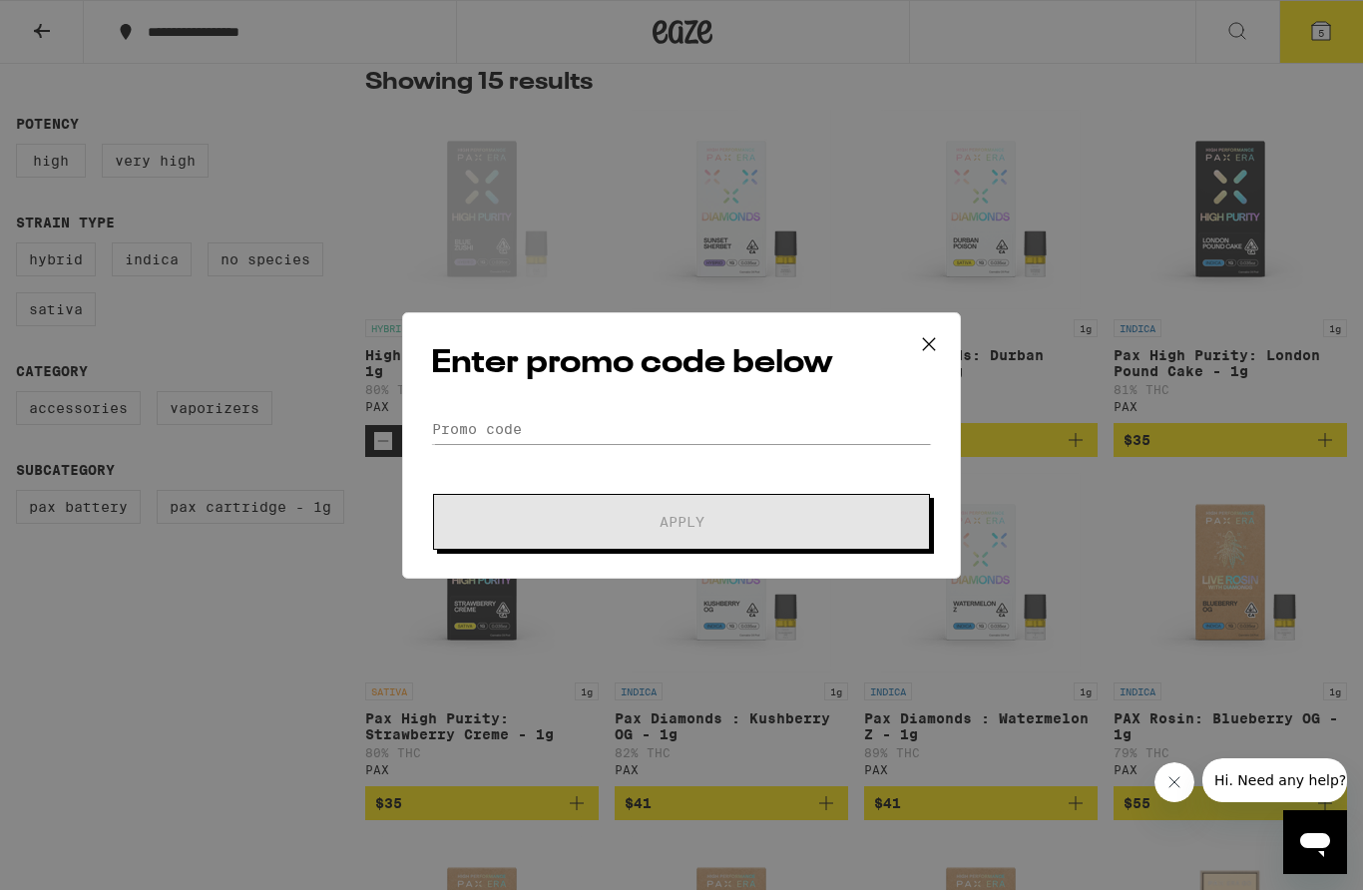
click at [920, 350] on icon at bounding box center [929, 344] width 30 height 30
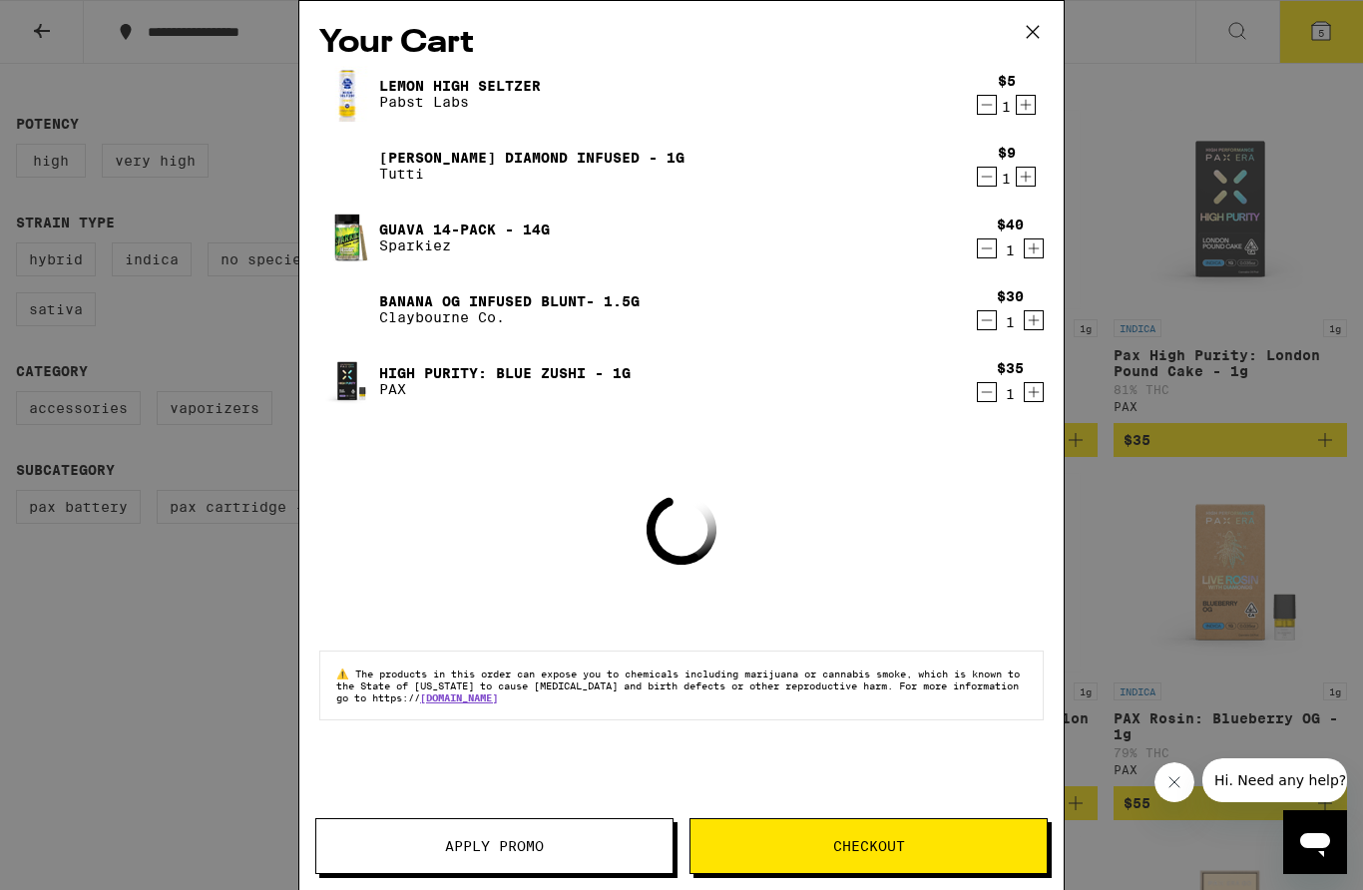
click at [1349, 367] on div "Your Cart Lemon High [PERSON_NAME] [PERSON_NAME] Labs $5 1 [PERSON_NAME] Diamon…" at bounding box center [681, 445] width 1363 height 890
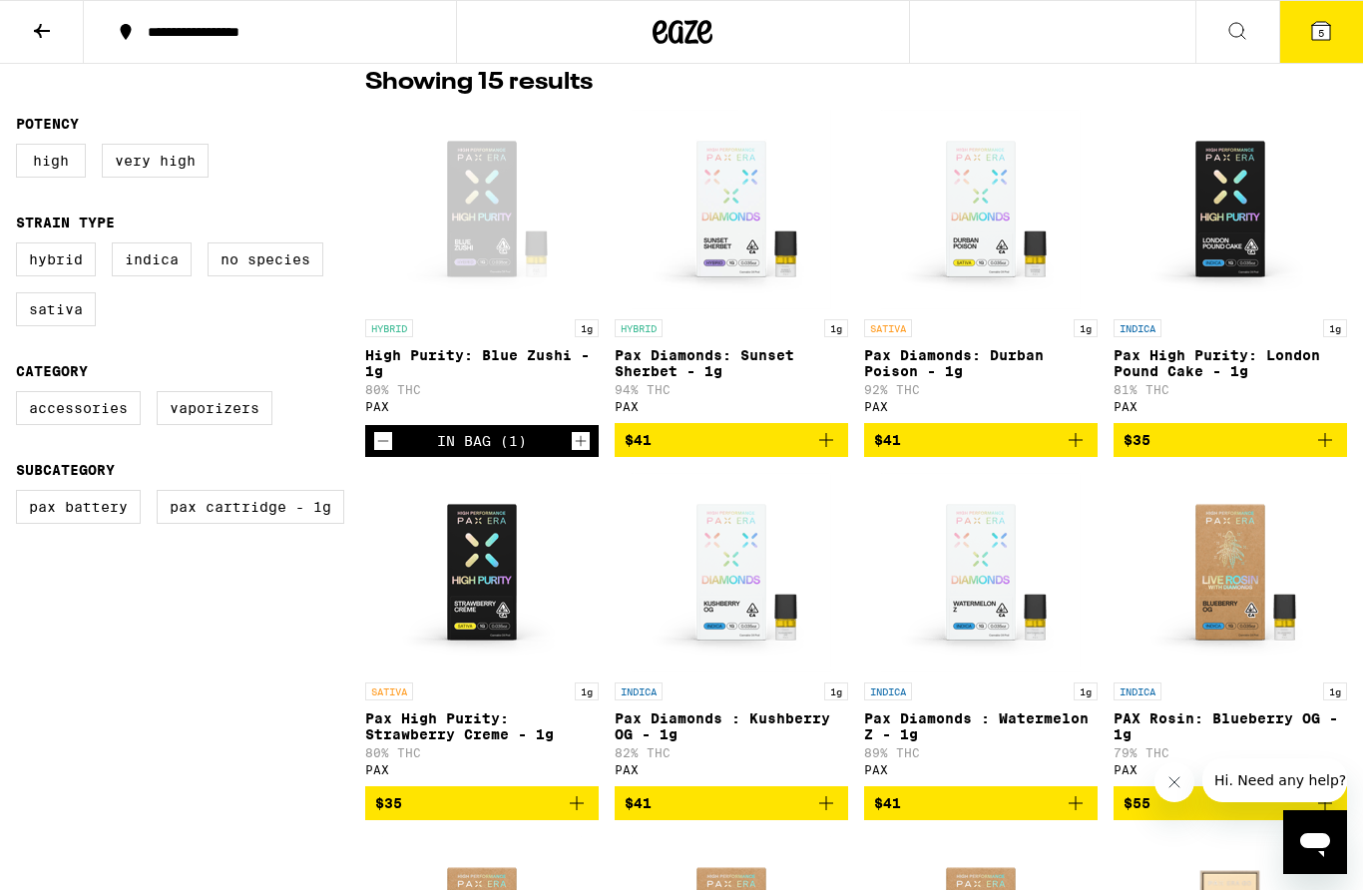
click at [686, 6] on div at bounding box center [683, 32] width 454 height 64
click at [688, 33] on icon at bounding box center [683, 32] width 60 height 36
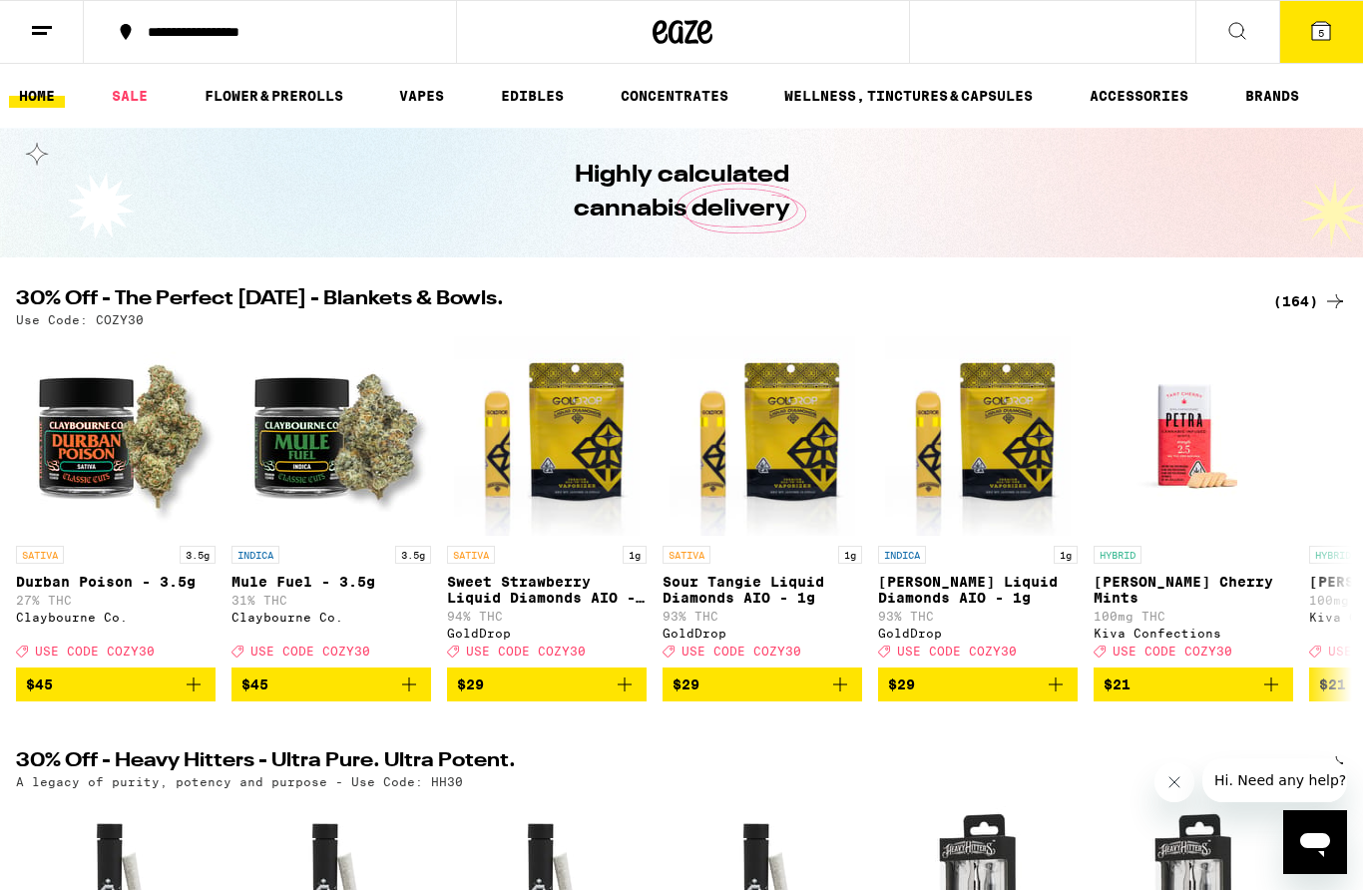
click at [1343, 24] on button "5" at bounding box center [1321, 32] width 84 height 62
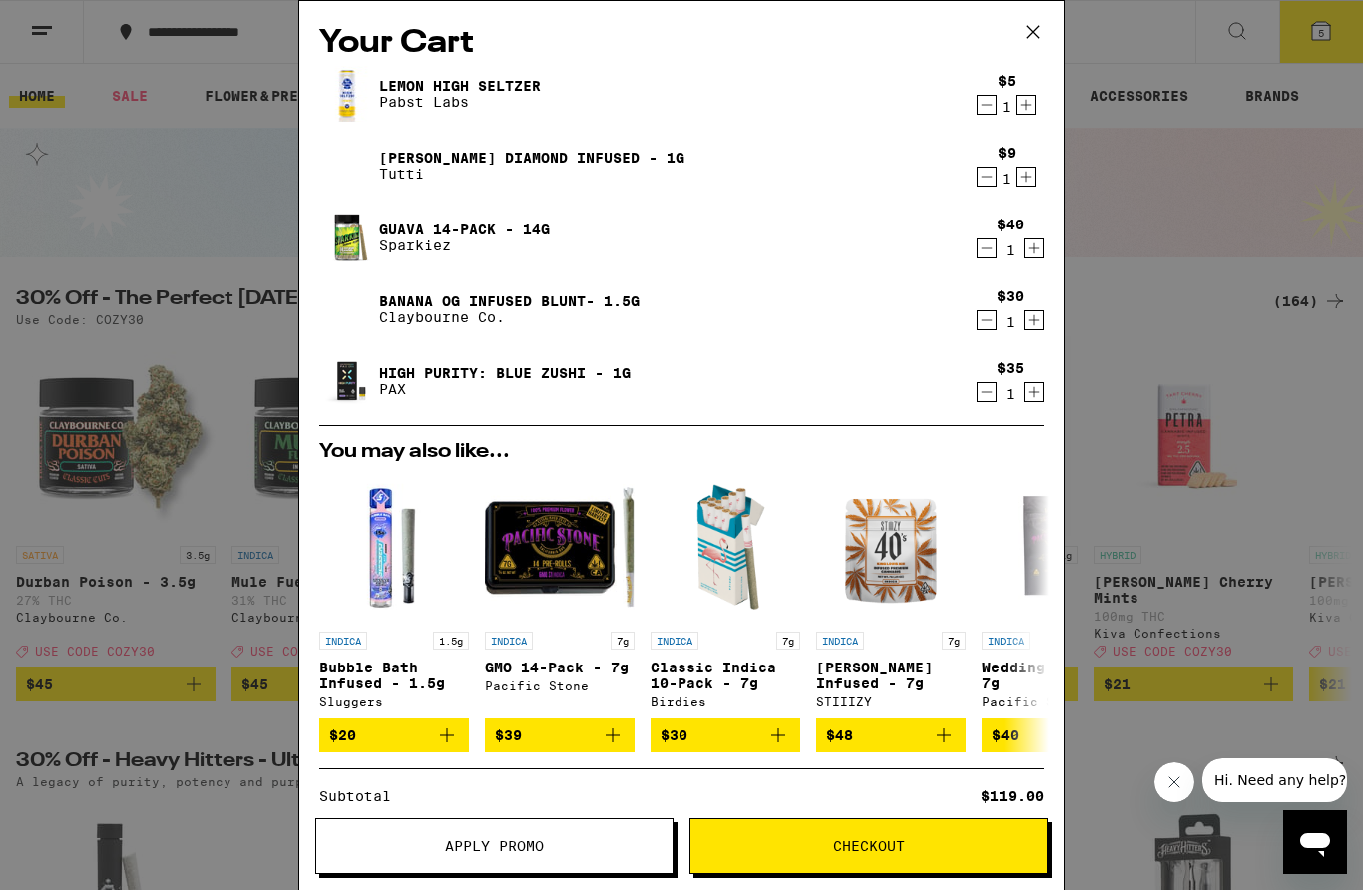
click at [829, 870] on button "Checkout" at bounding box center [869, 846] width 358 height 56
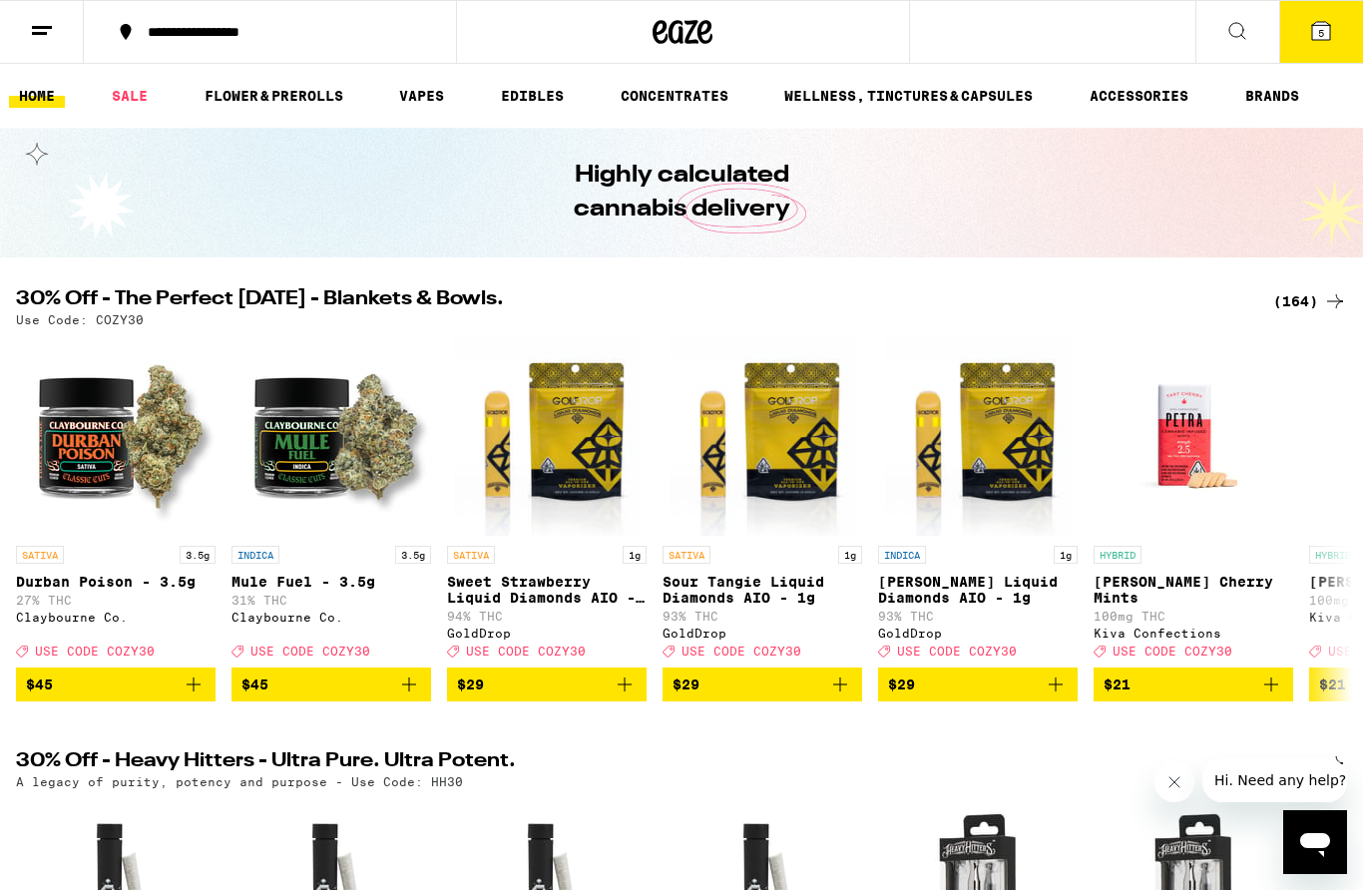
click at [1351, 23] on button "5" at bounding box center [1321, 32] width 84 height 62
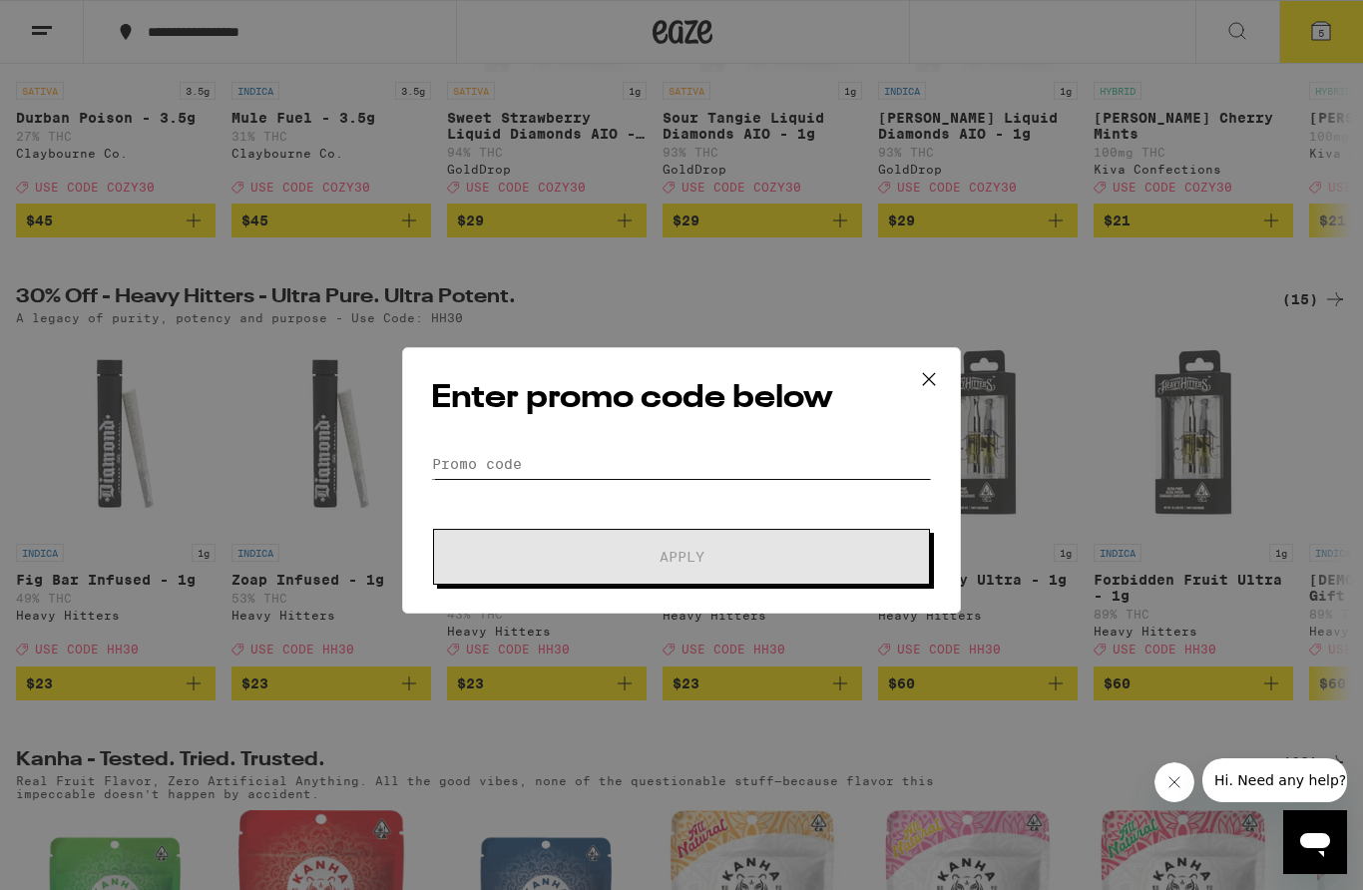
click at [672, 429] on input "Promo Code" at bounding box center [681, 429] width 501 height 30
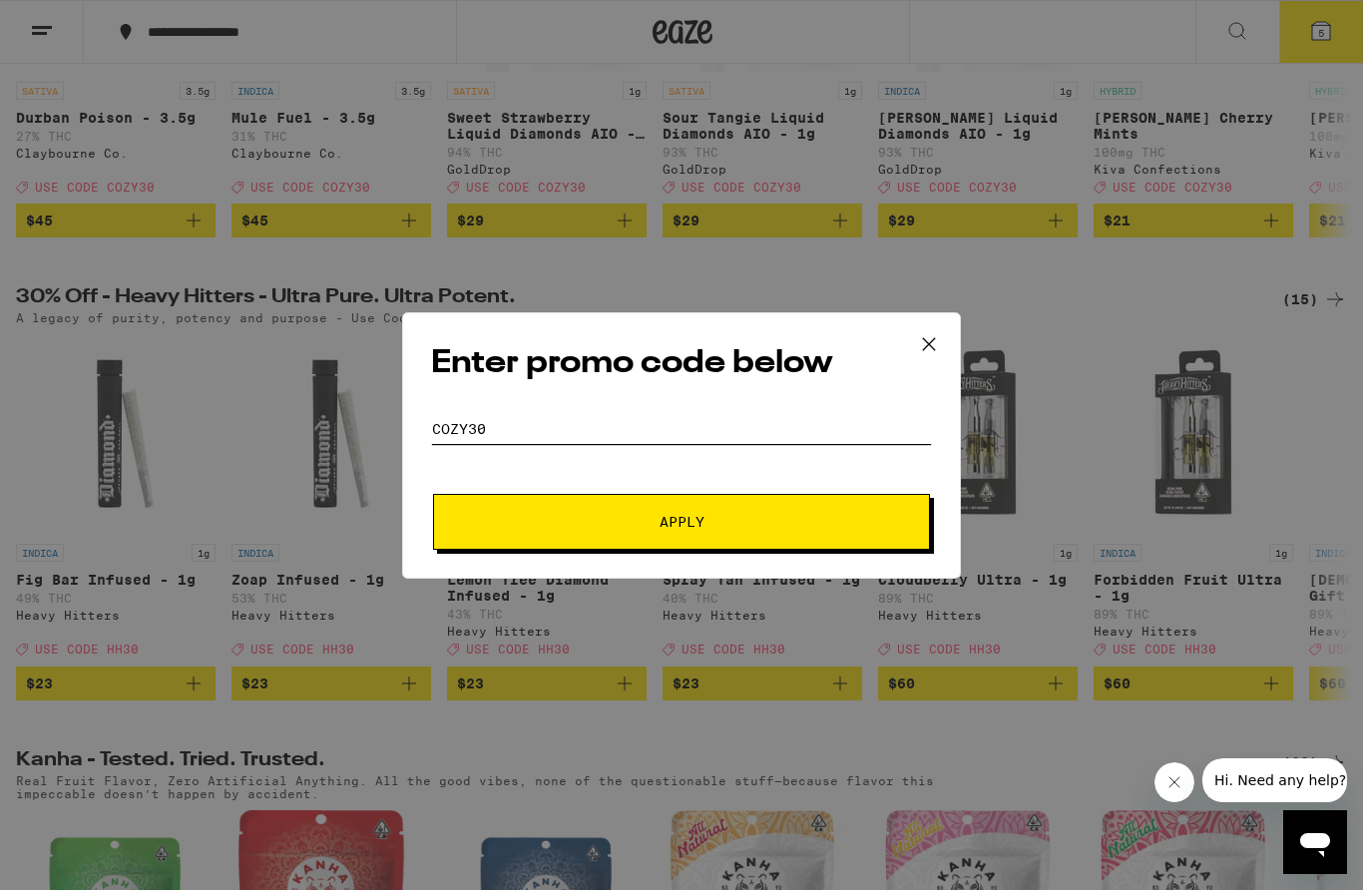
type input "COZY30"
click at [510, 548] on button "Apply" at bounding box center [681, 522] width 497 height 56
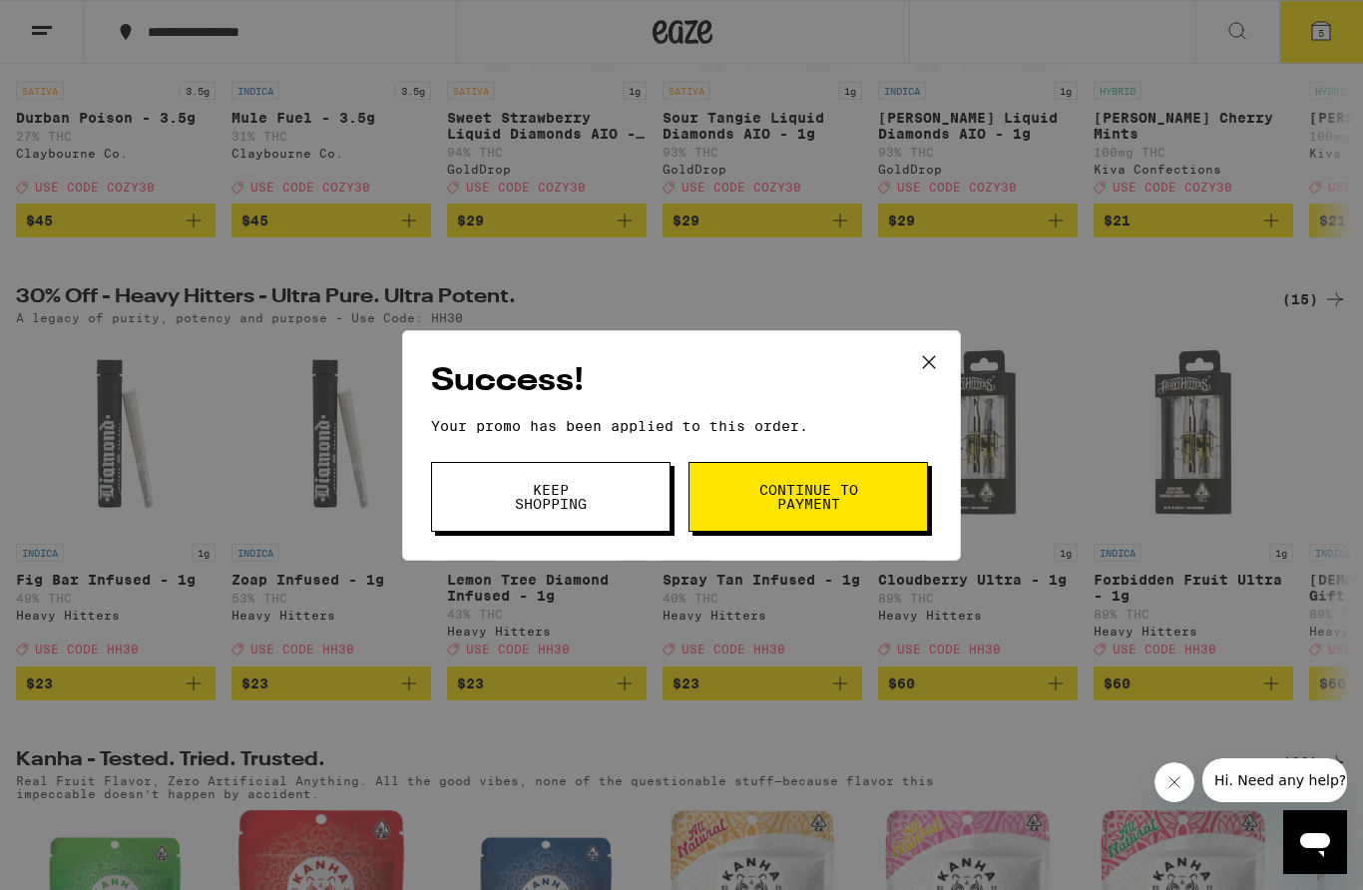
scroll to position [0, 0]
click at [783, 484] on span "Continue to payment" at bounding box center [809, 497] width 102 height 28
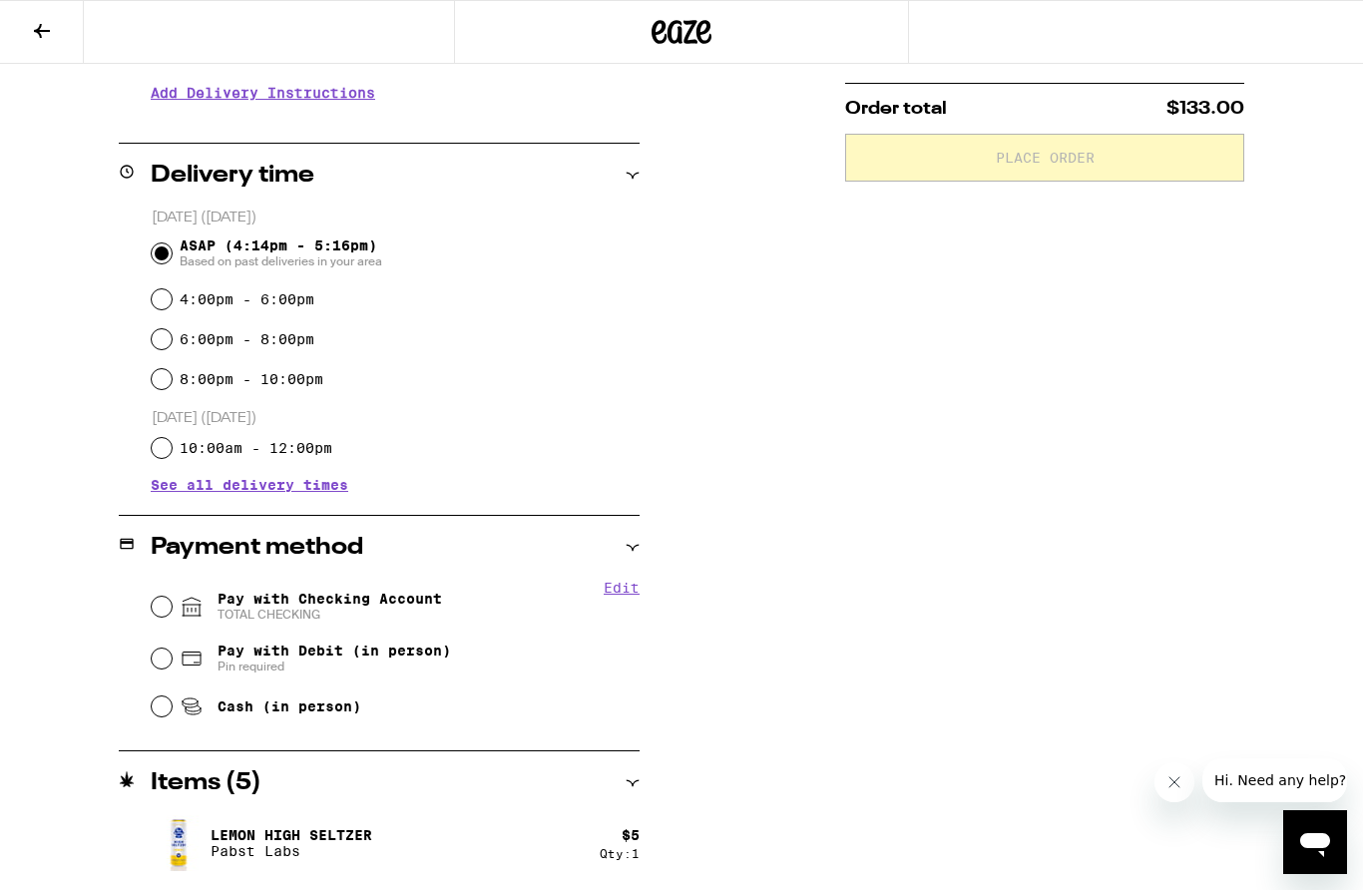
scroll to position [284, 0]
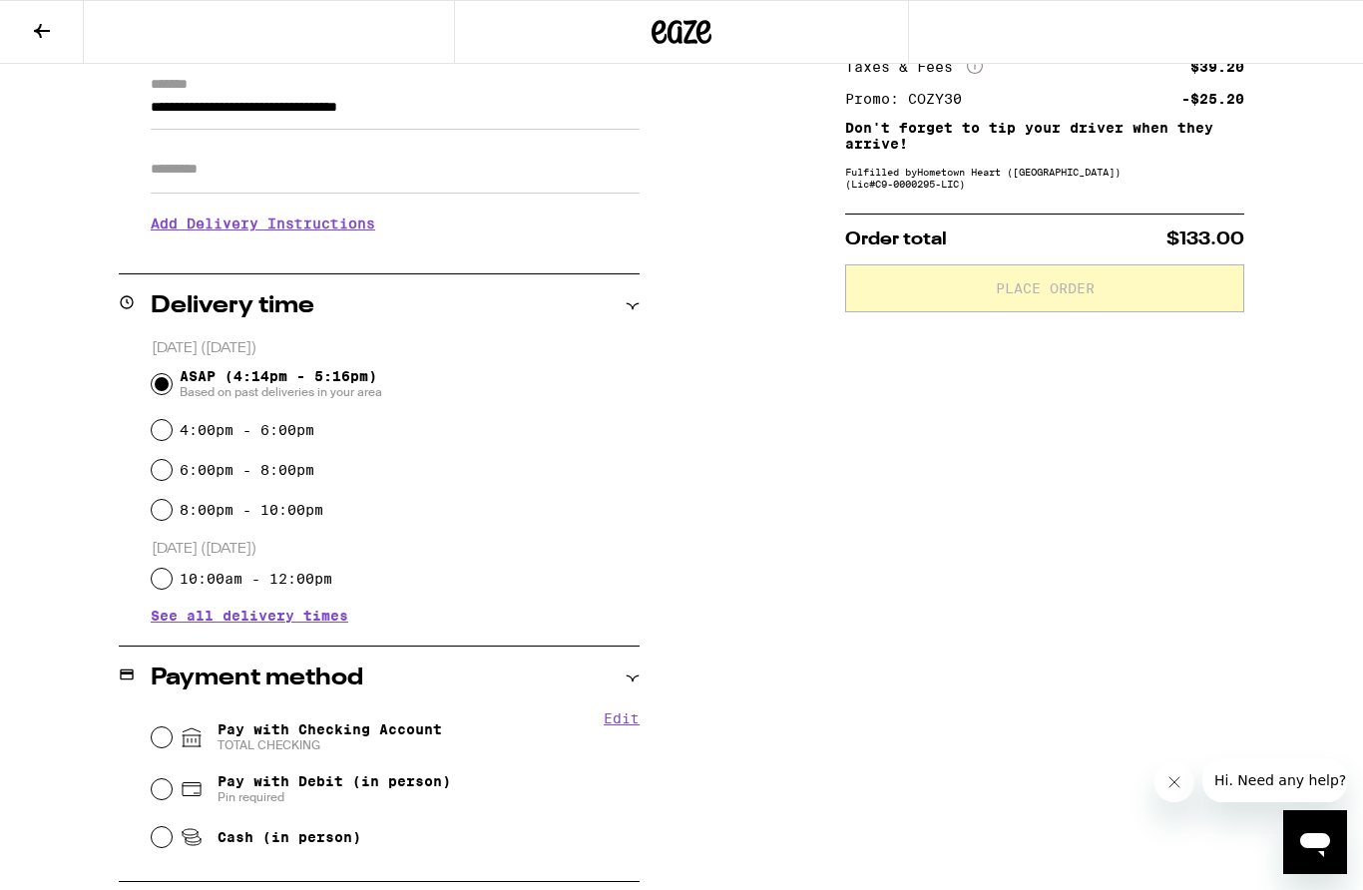
click at [322, 753] on span "TOTAL CHECKING" at bounding box center [330, 746] width 225 height 16
click at [172, 748] on input "Pay with Checking Account TOTAL CHECKING" at bounding box center [162, 738] width 20 height 20
radio input "true"
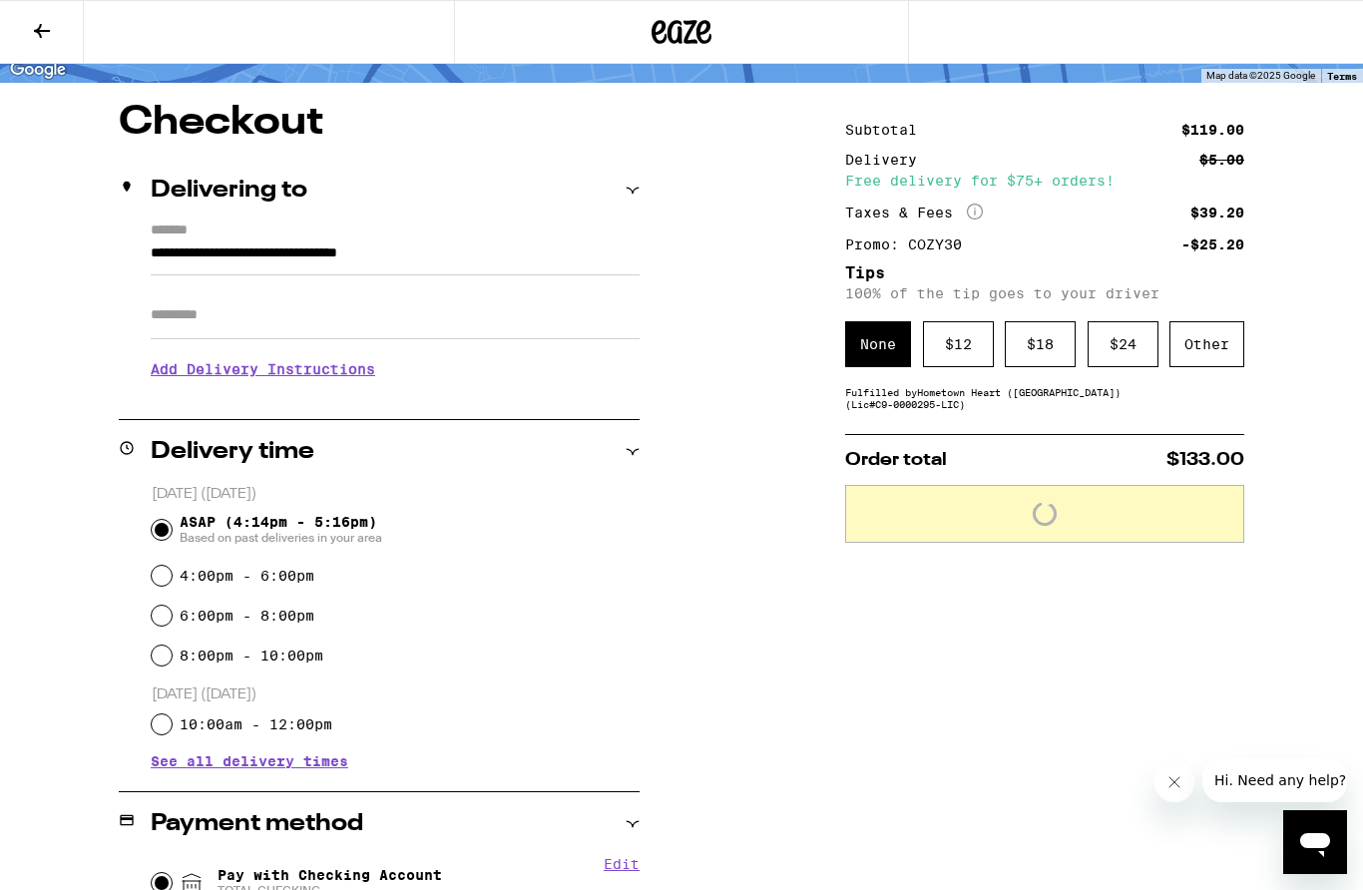
scroll to position [51, 0]
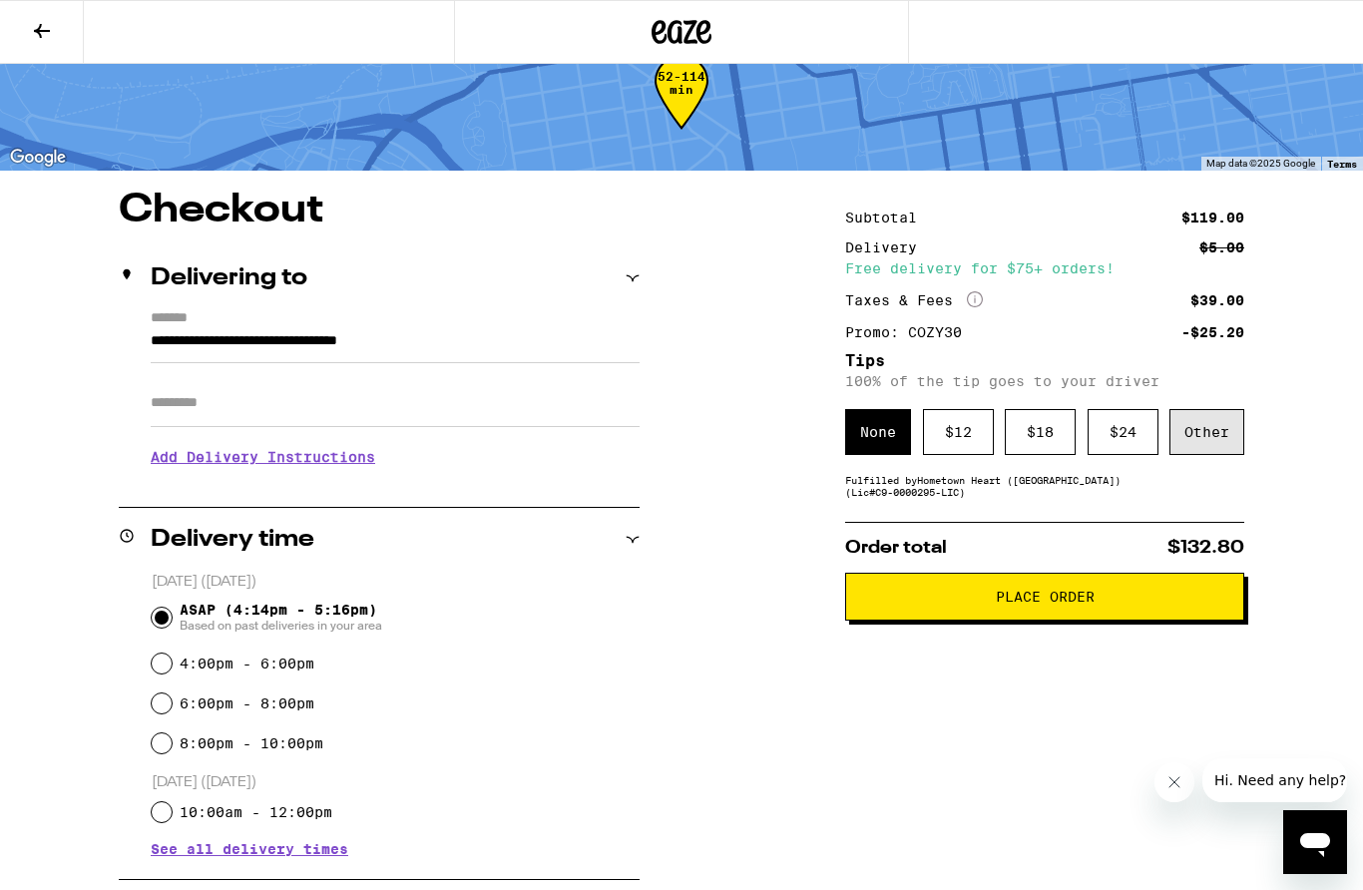
click at [1211, 451] on div "Other" at bounding box center [1207, 432] width 75 height 46
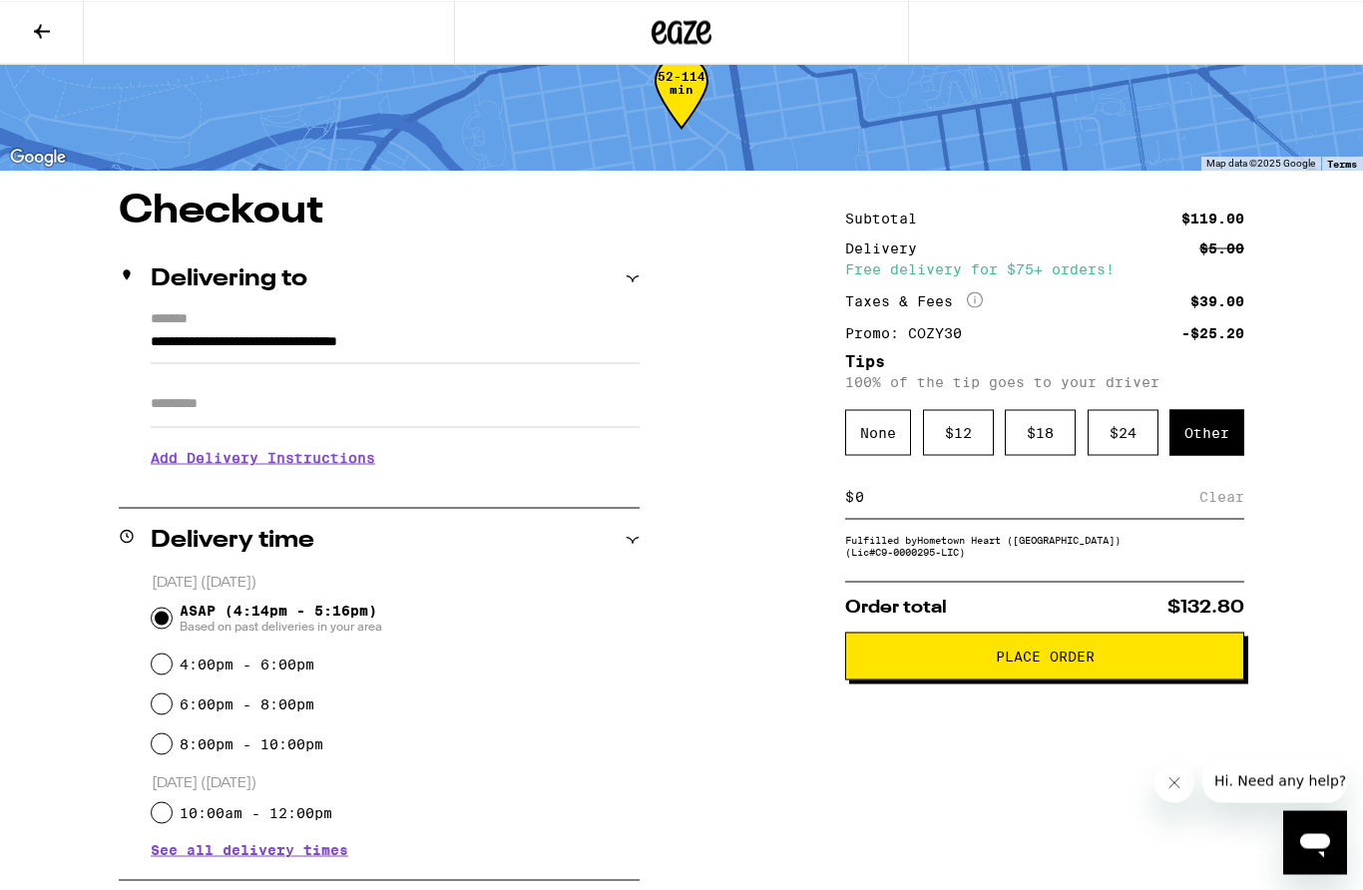
scroll to position [50, 0]
click at [997, 506] on input at bounding box center [1026, 497] width 345 height 18
type input "4"
type input "3"
type input "4"
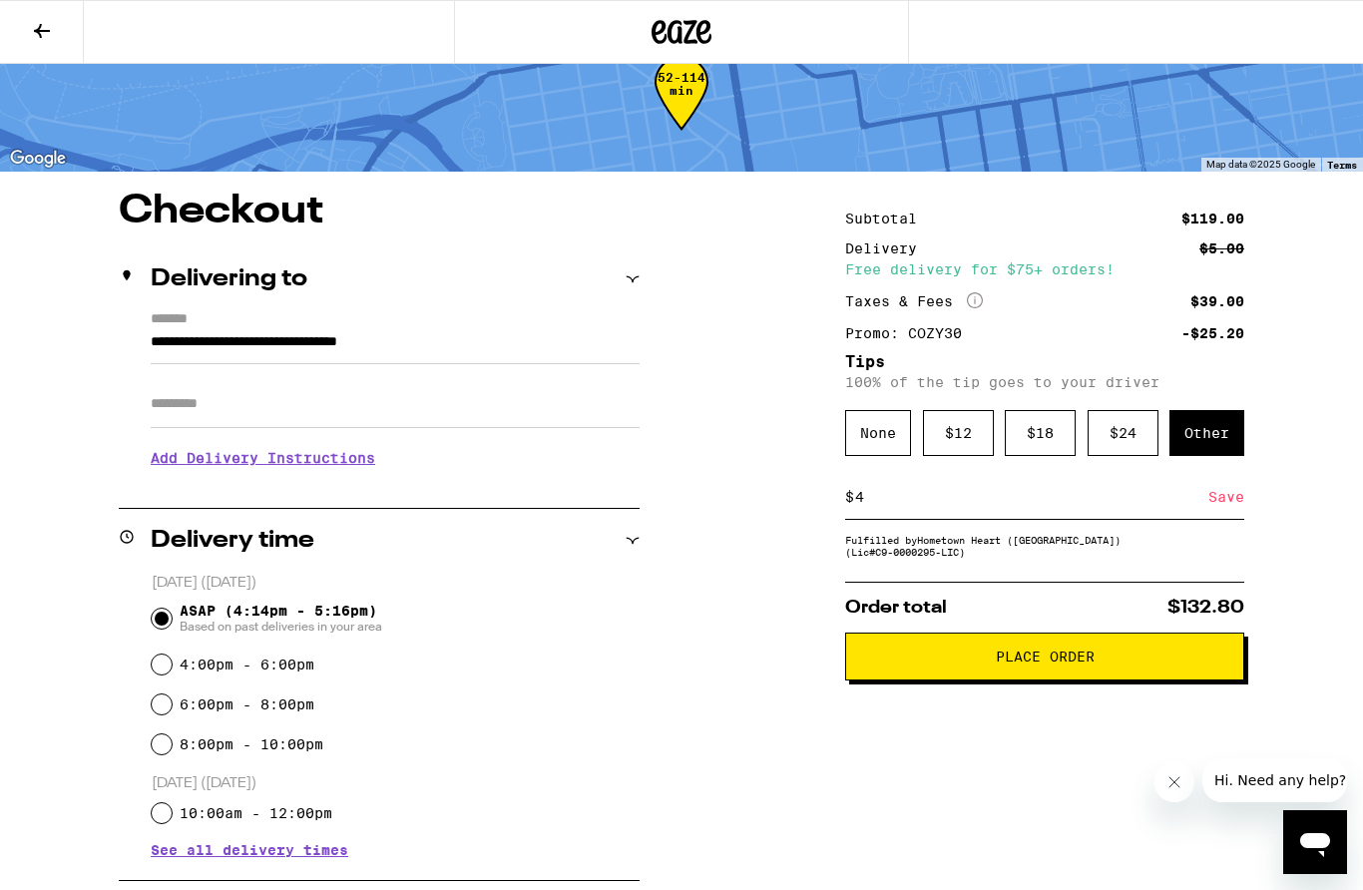
click at [1221, 510] on div "Save" at bounding box center [1227, 497] width 36 height 44
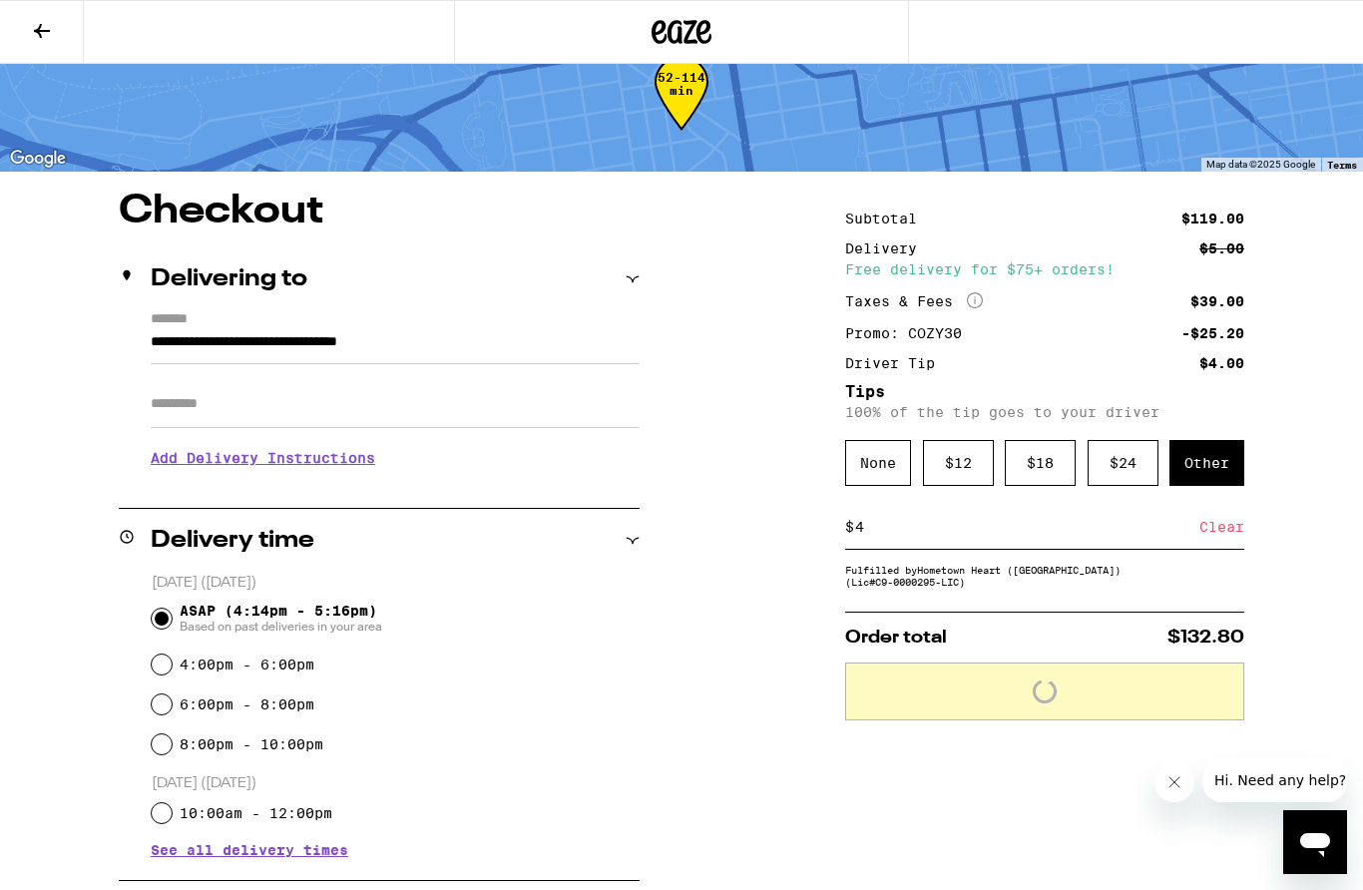
scroll to position [51, 0]
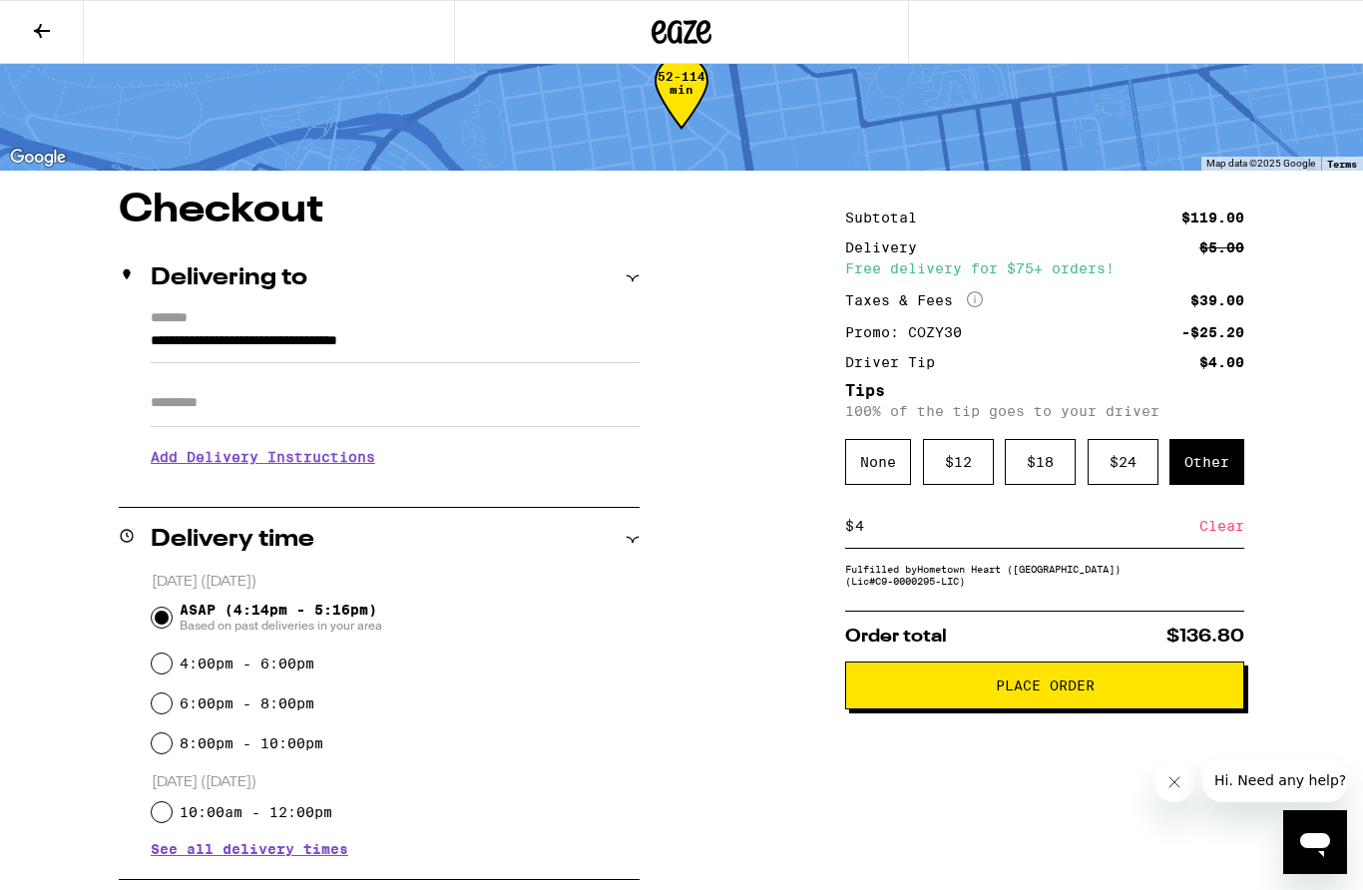
click at [1088, 710] on button "Place Order" at bounding box center [1044, 686] width 399 height 48
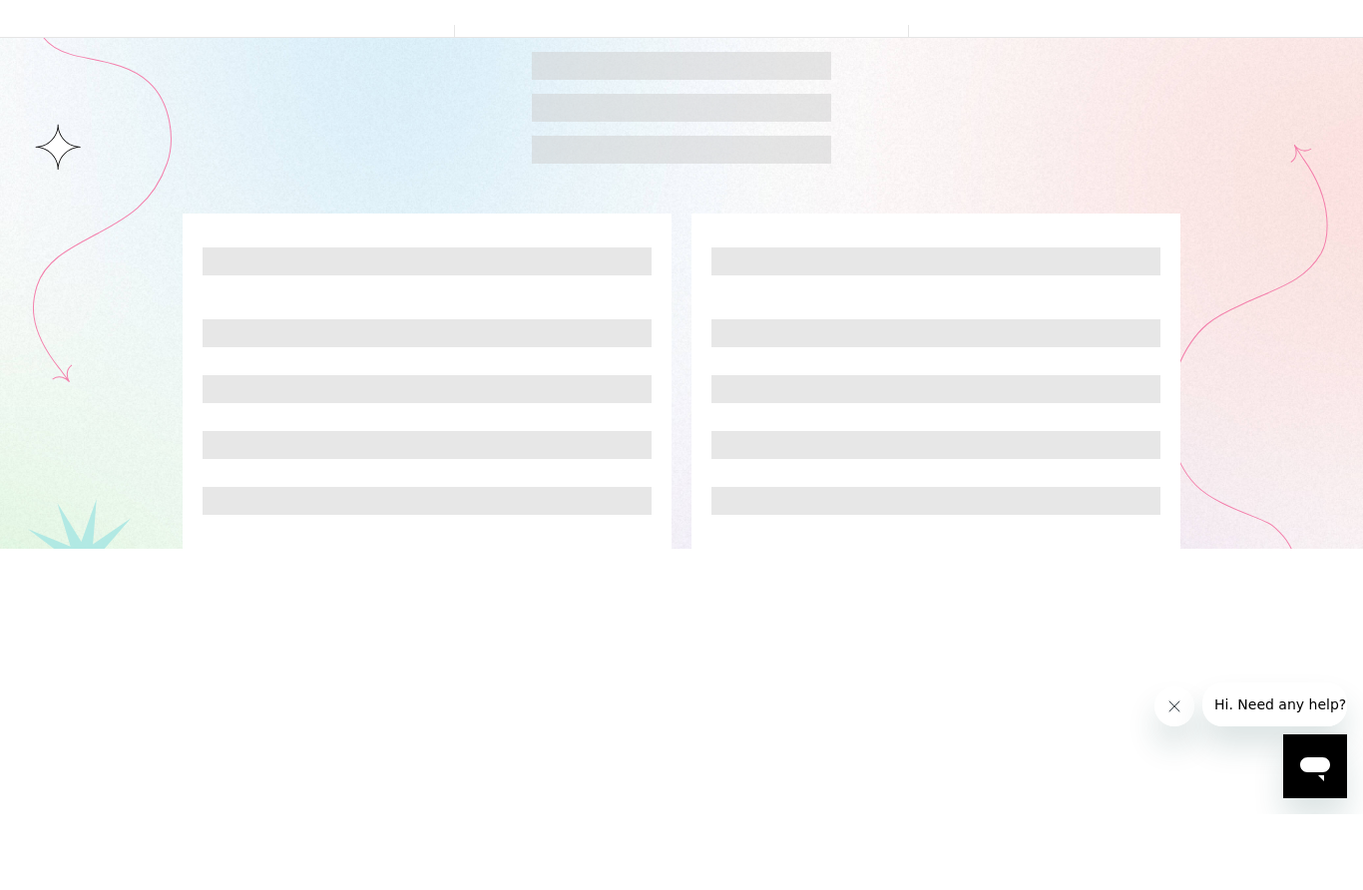
scroll to position [51, 0]
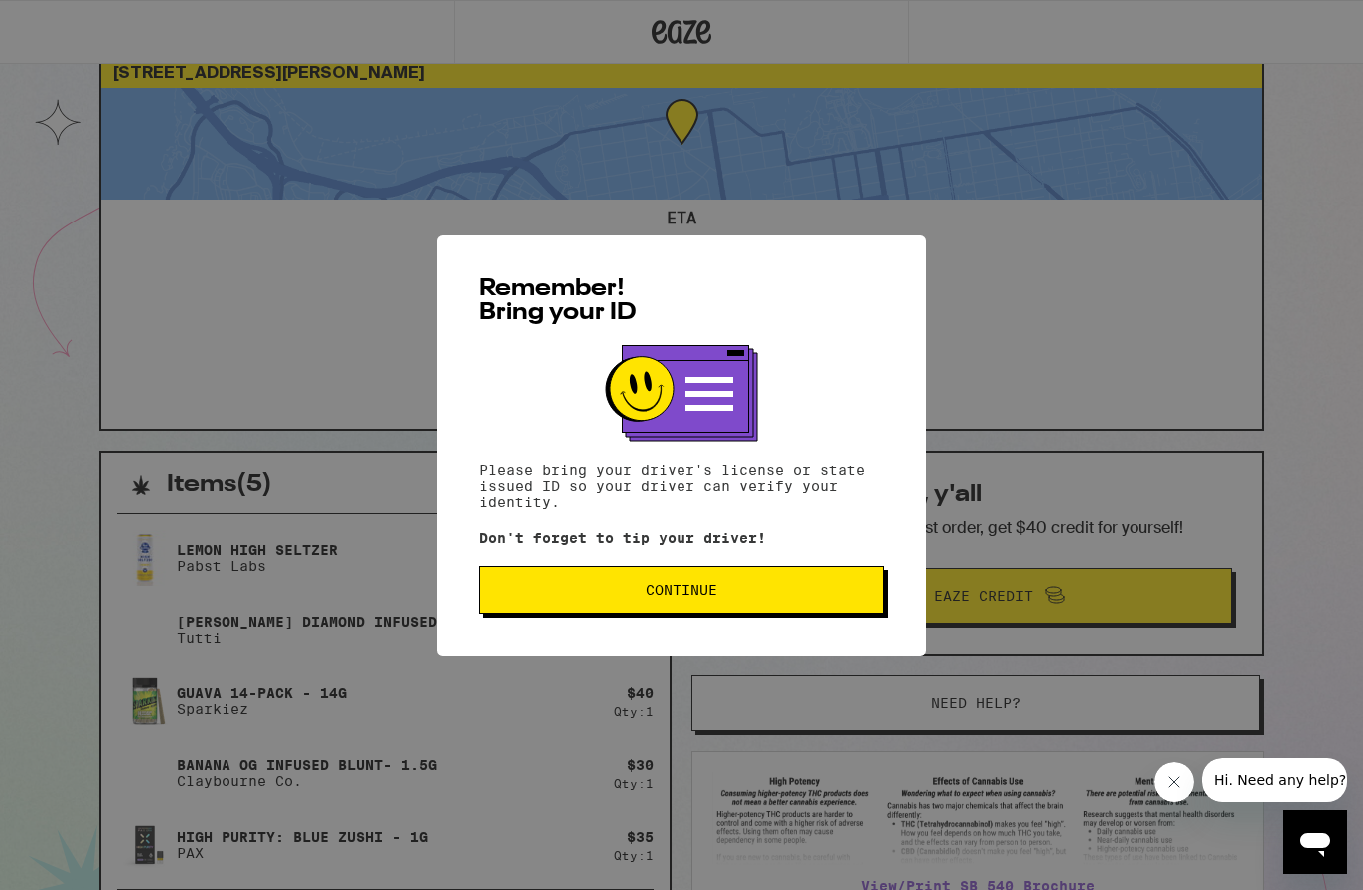
click at [773, 614] on button "Continue" at bounding box center [681, 590] width 405 height 48
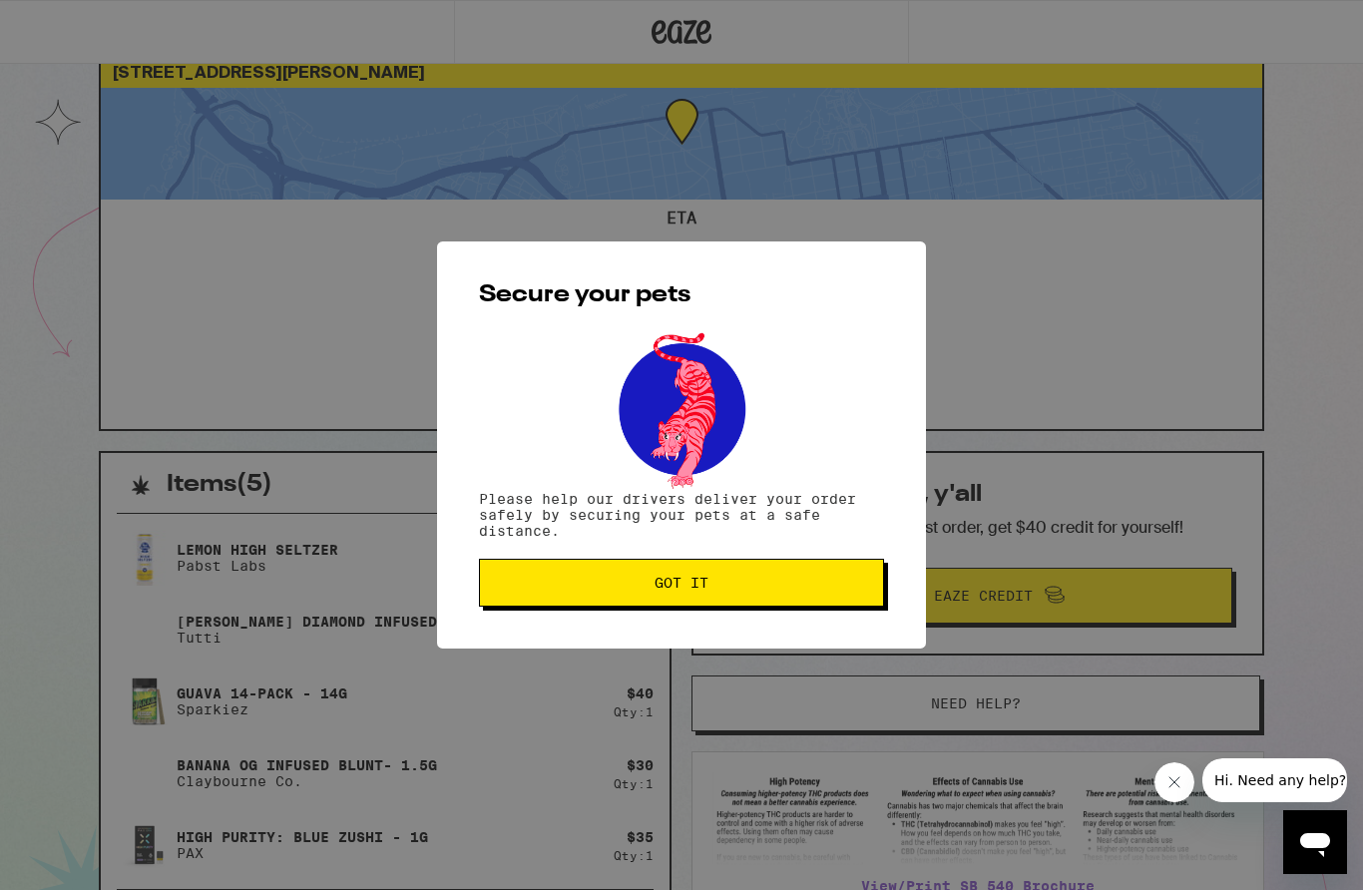
click at [850, 607] on button "Got it" at bounding box center [681, 583] width 405 height 48
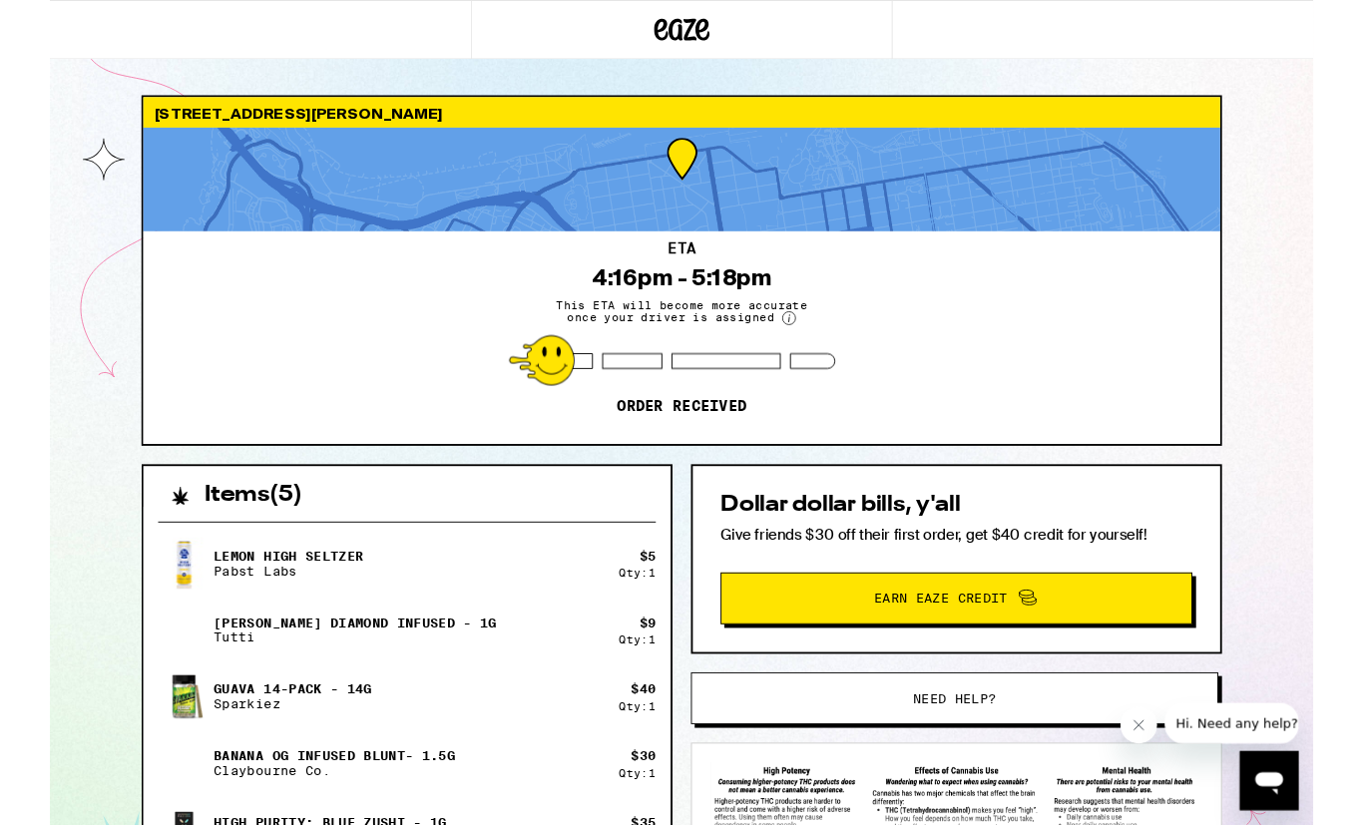
scroll to position [0, 0]
